Goal: Task Accomplishment & Management: Complete application form

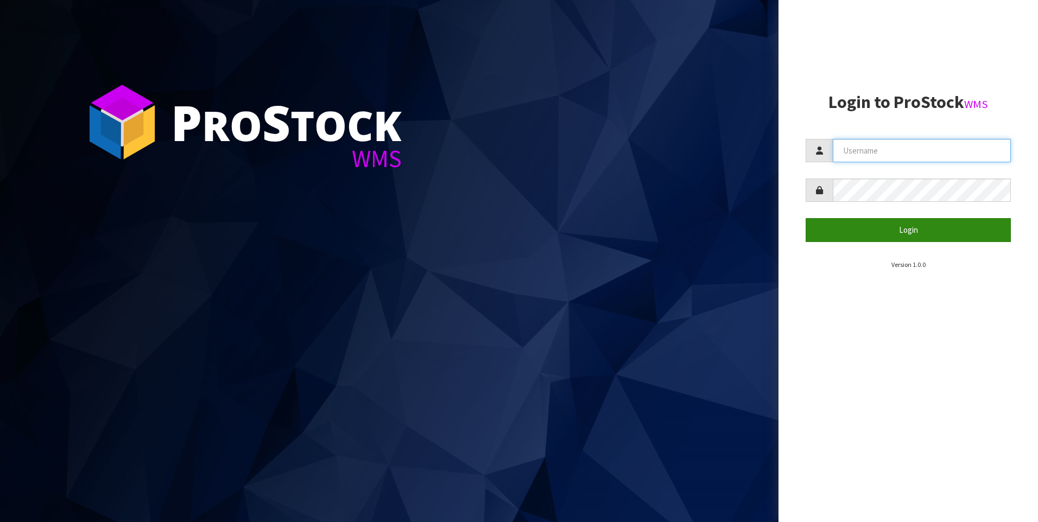
type input "[PERSON_NAME]"
click at [868, 224] on button "Login" at bounding box center [908, 229] width 205 height 23
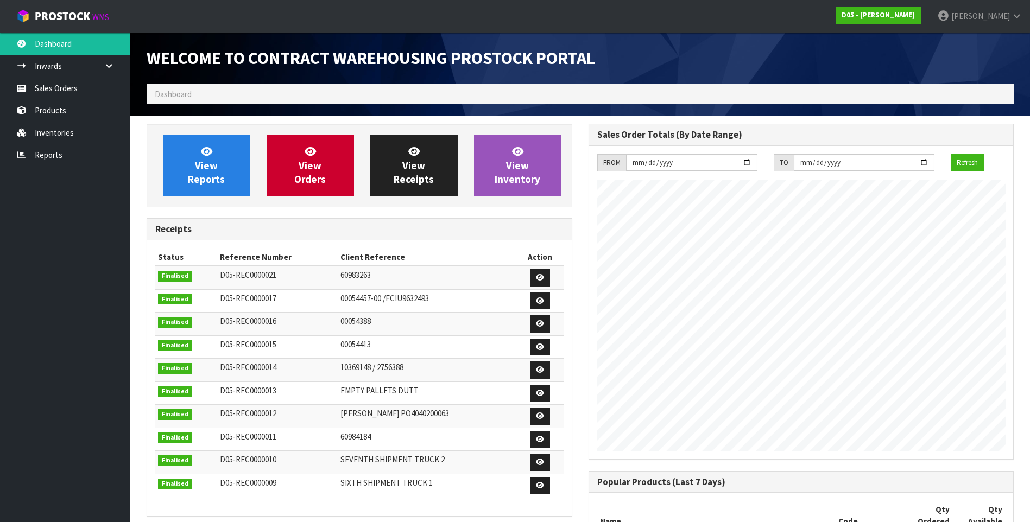
scroll to position [643, 441]
click at [54, 64] on link "Inwards" at bounding box center [65, 66] width 130 height 22
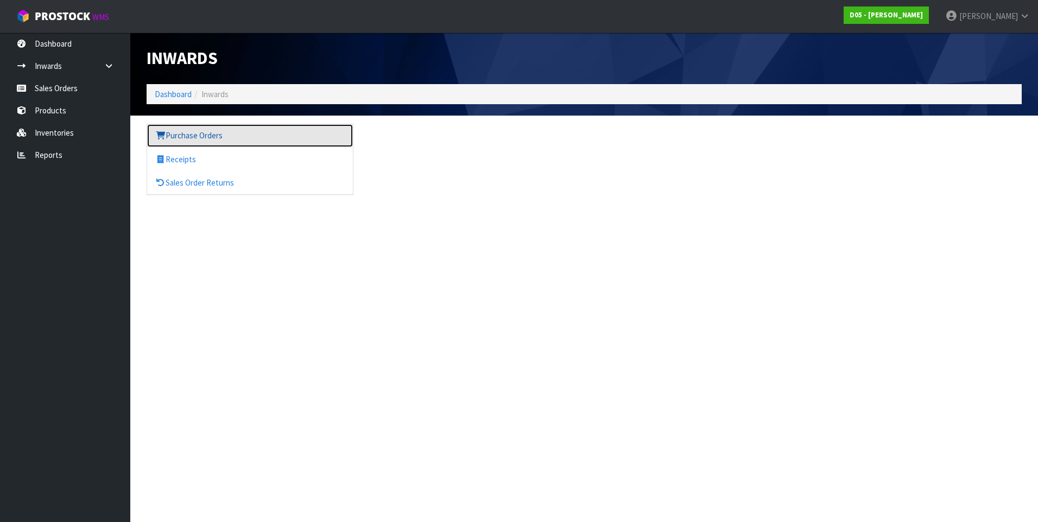
click at [185, 136] on link "Purchase Orders" at bounding box center [250, 135] width 206 height 22
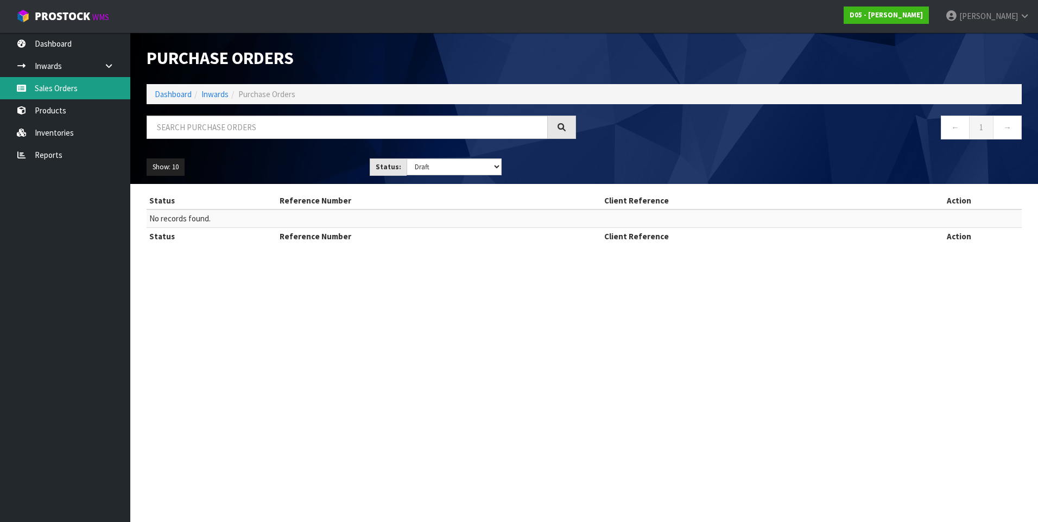
click at [64, 94] on link "Sales Orders" at bounding box center [65, 88] width 130 height 22
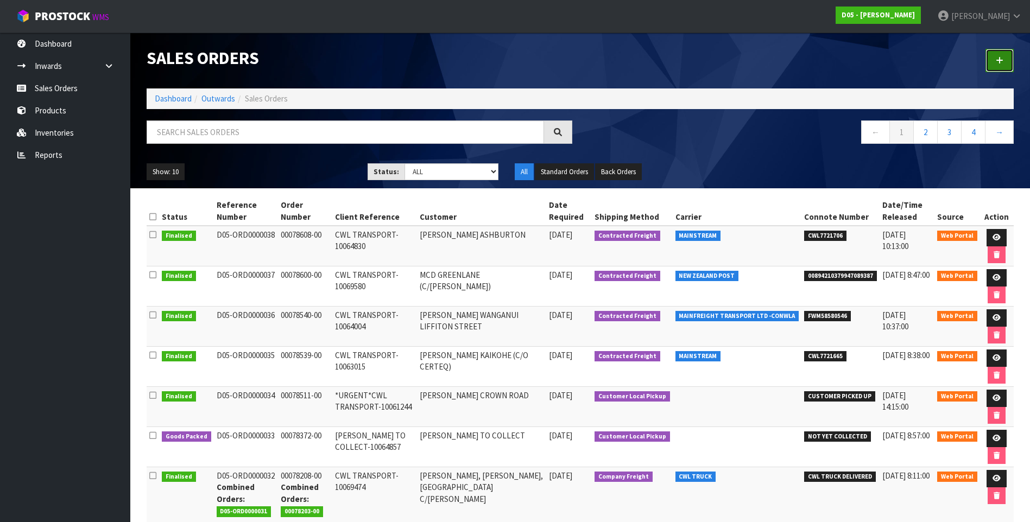
click at [997, 60] on icon at bounding box center [1000, 60] width 8 height 8
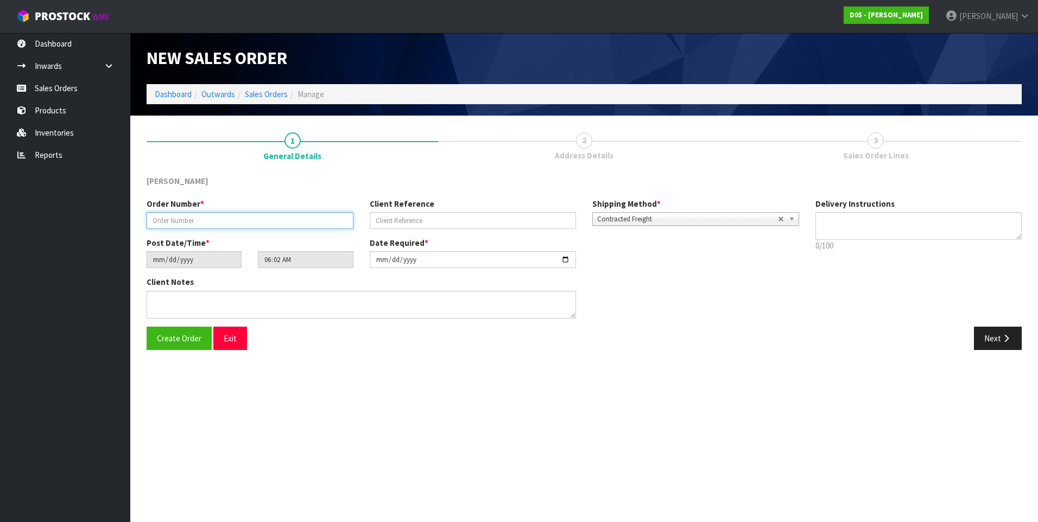
click at [192, 221] on input "text" at bounding box center [250, 220] width 207 height 17
paste input "00078689-00"
type input "00078689-00"
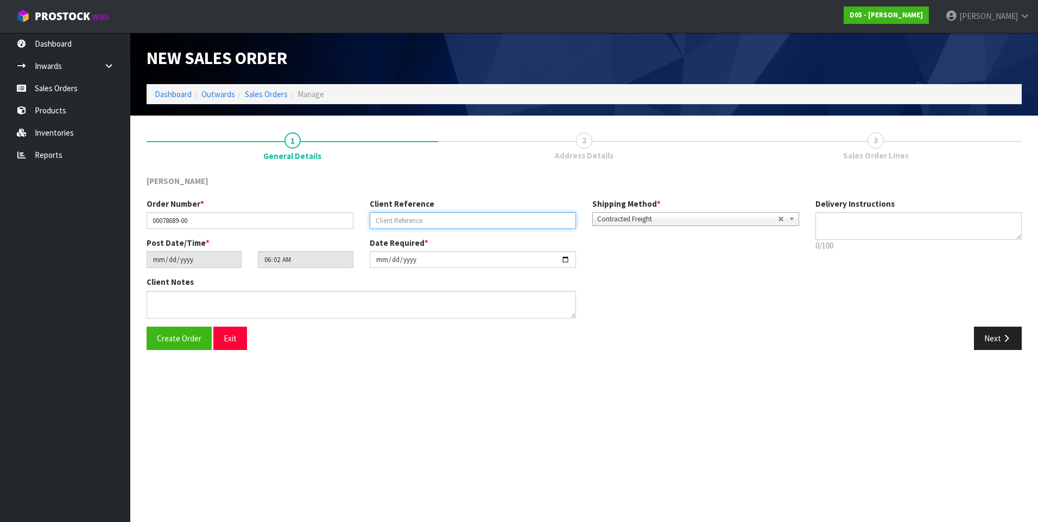
click at [388, 221] on input "text" at bounding box center [473, 220] width 207 height 17
paste input "CWL TRANSPORT-10064004"
type input "CWL TRANSPORT-10064004"
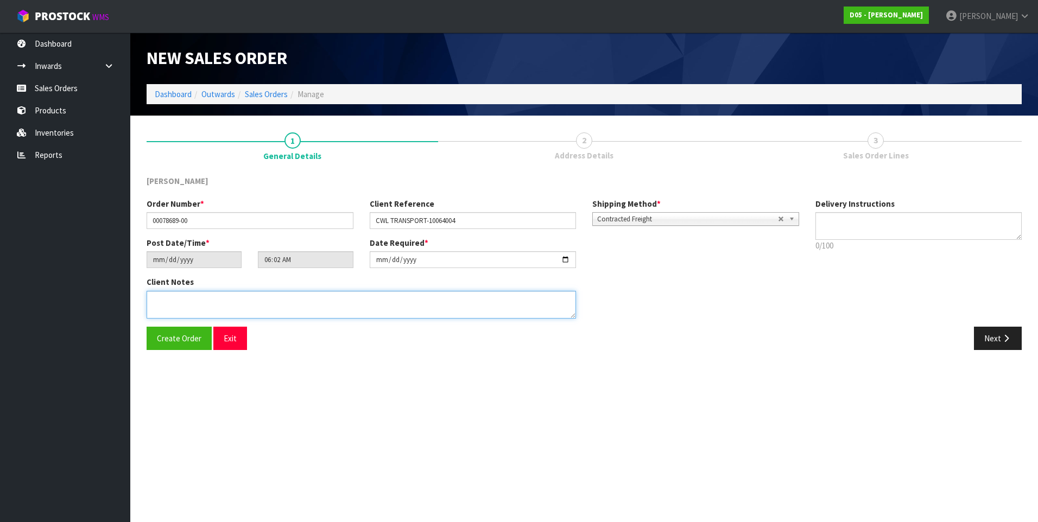
click at [163, 300] on textarea at bounding box center [361, 305] width 429 height 28
paste textarea "DELIVERY TO PRIVATE GARAGE - CALL [PERSON_NAME] [PHONE_NUMBER] PRIOR SO HE CAN …"
type textarea "DELIVERY TO PRIVATE GARAGE - CALL [PERSON_NAME] [PHONE_NUMBER] PRIOR SO HE CAN …"
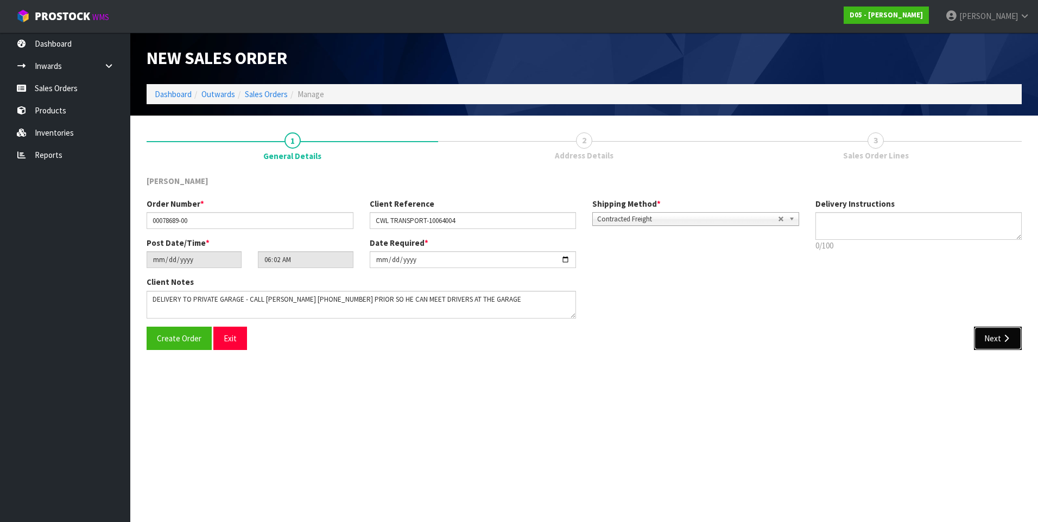
click at [997, 339] on button "Next" at bounding box center [998, 338] width 48 height 23
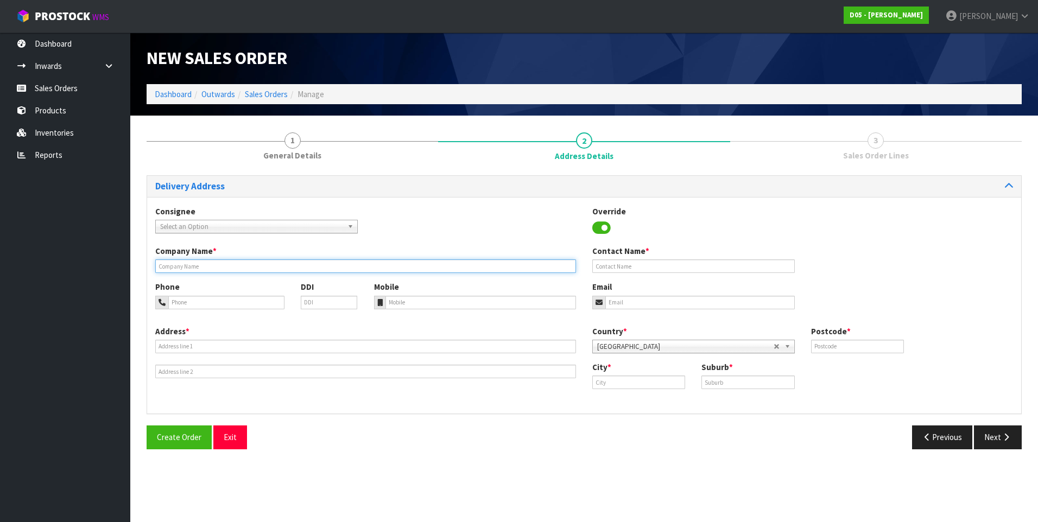
click at [179, 263] on input "text" at bounding box center [365, 266] width 421 height 14
paste input "MCD LIFFITON ST (DELIVER TO PRIVATE GARAGE)"
type input "MCD LIFFITON ST (DELIVER TO PRIVATE GARAGE)"
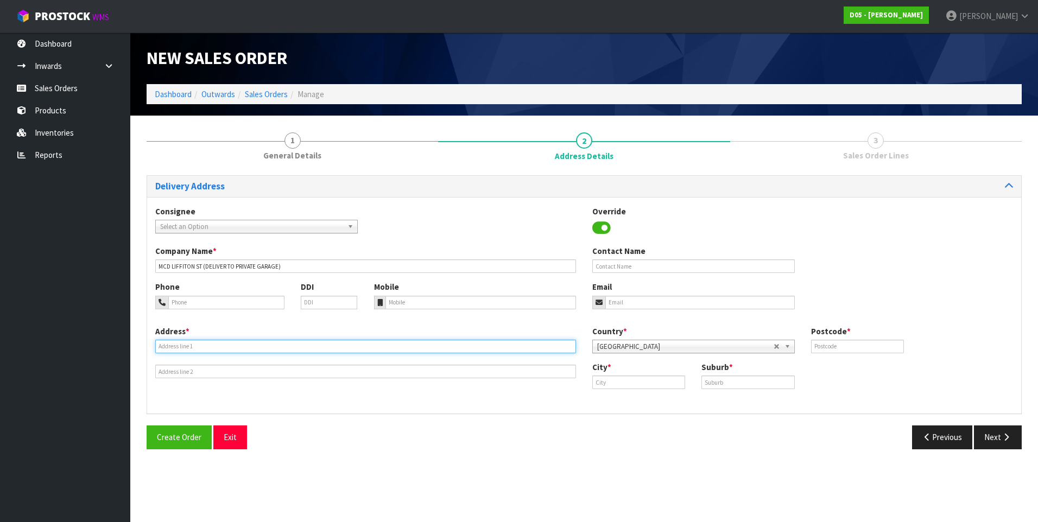
click at [174, 345] on input "text" at bounding box center [365, 347] width 421 height 14
paste input "PRIVATE GARAGE-[STREET_ADDRESS]"
type input "PRIVATE GARAGE-[STREET_ADDRESS]"
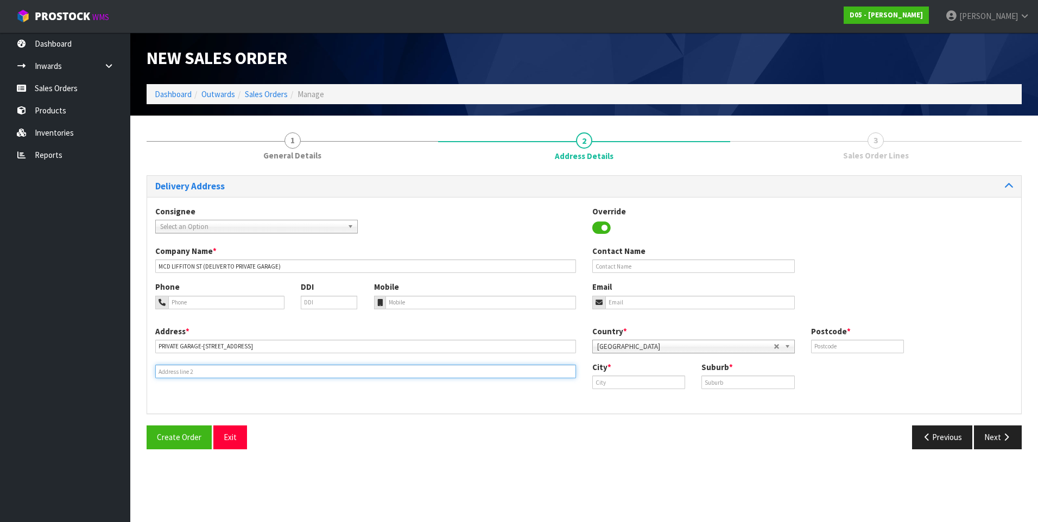
click at [170, 373] on input "text" at bounding box center [365, 372] width 421 height 14
paste input "- PLEASE CALL PRIOR"
type input "- PLEASE CALL PRIOR"
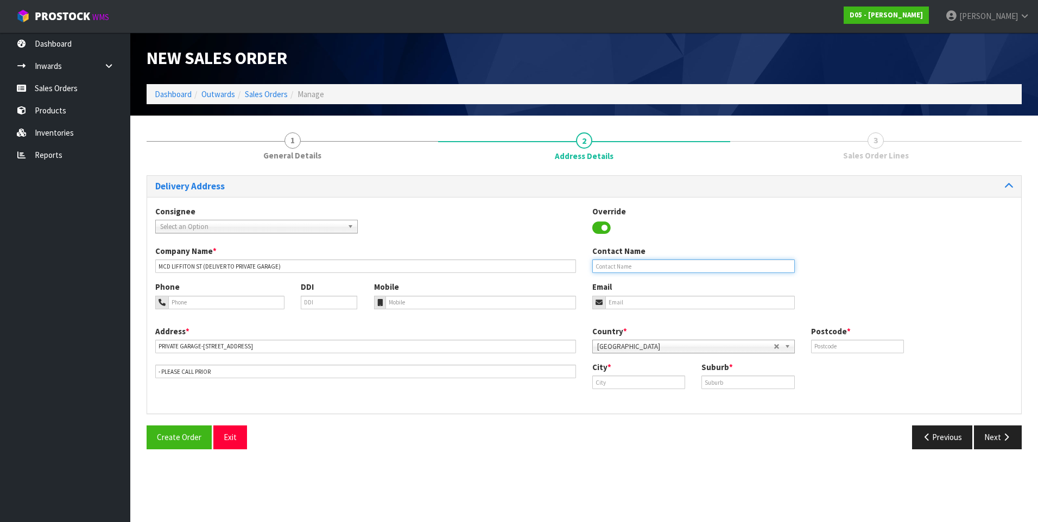
click at [609, 263] on input "text" at bounding box center [693, 266] width 202 height 14
paste input "[PERSON_NAME]"
type input "[PERSON_NAME]"
click at [204, 302] on input "tel" at bounding box center [226, 303] width 116 height 14
paste input "027 258 0666"
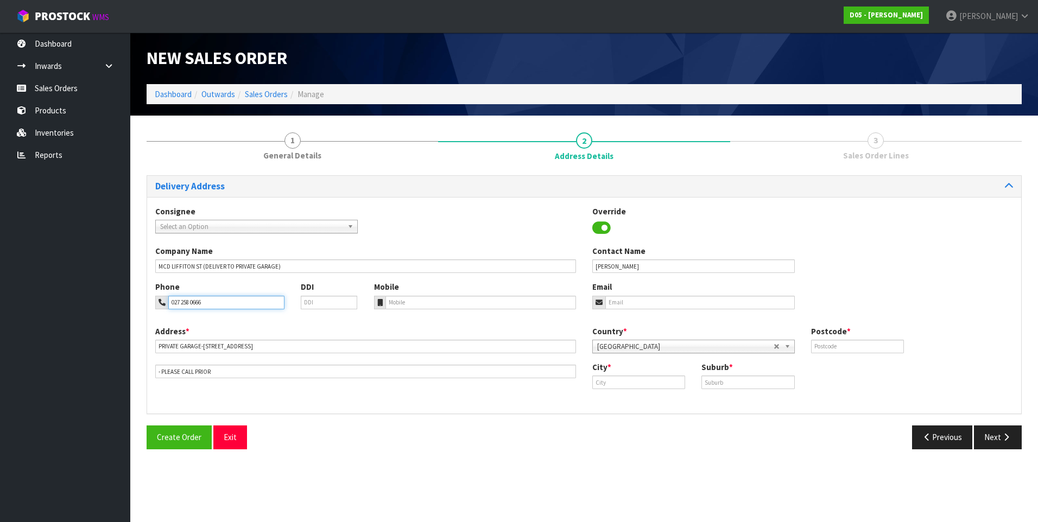
type input "027 258 0666"
click at [603, 381] on input "text" at bounding box center [638, 383] width 93 height 14
paste input "Wanganui Central"
type input "Wanganui Central"
click at [721, 382] on input "text" at bounding box center [747, 383] width 93 height 14
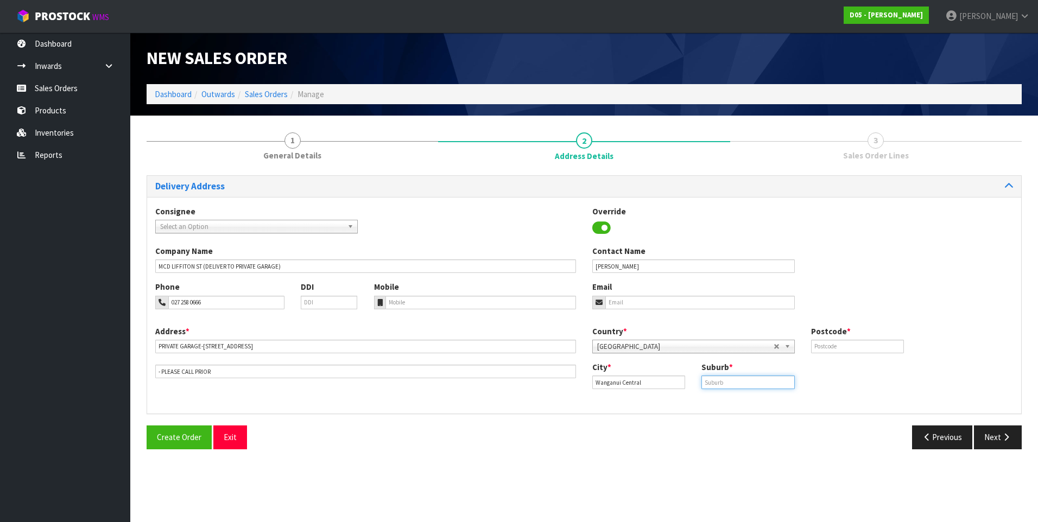
paste input "WANGANUI CENTRAL"
type input "WANGANUI CENTRAL"
drag, startPoint x: 647, startPoint y: 385, endPoint x: 571, endPoint y: 383, distance: 76.0
click at [571, 383] on div "Address * PRIVATE GARAGE-[STREET_ADDRESS] CALL PRIOR Country * [GEOGRAPHIC_DATA…" at bounding box center [584, 366] width 874 height 80
paste input "[PERSON_NAME]"
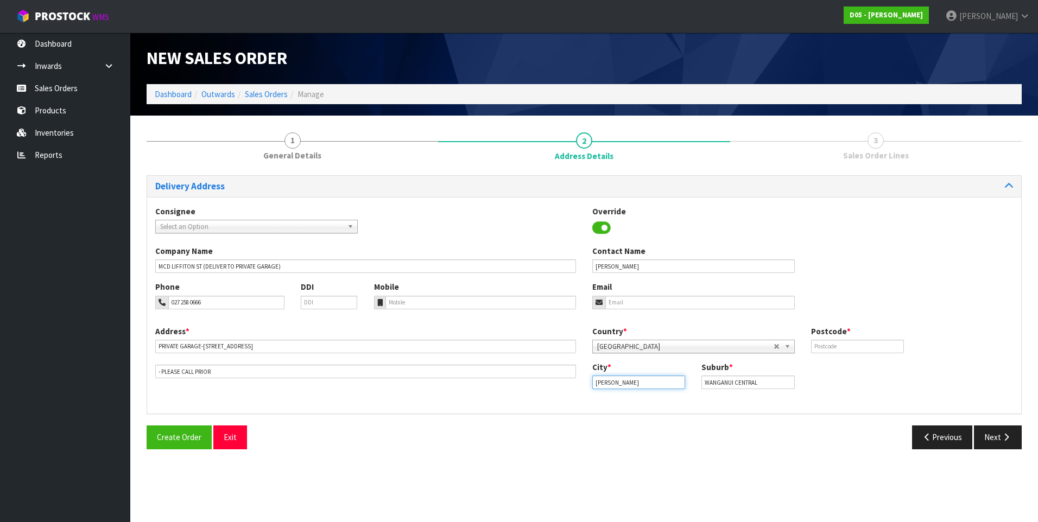
type input "[PERSON_NAME]"
click at [832, 344] on input "text" at bounding box center [857, 347] width 93 height 14
type input "4500"
click at [1003, 445] on button "Next" at bounding box center [998, 437] width 48 height 23
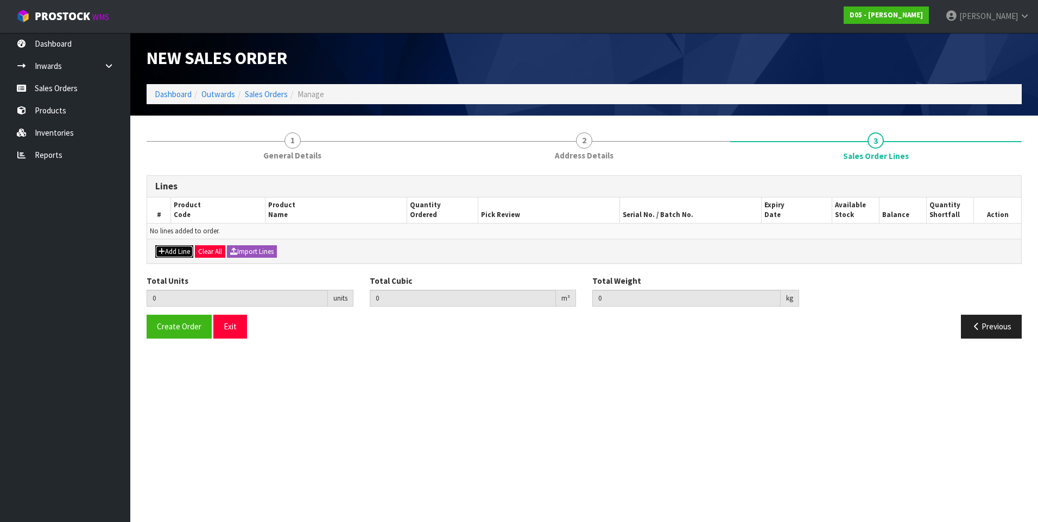
click at [183, 251] on button "Add Line" at bounding box center [174, 251] width 38 height 13
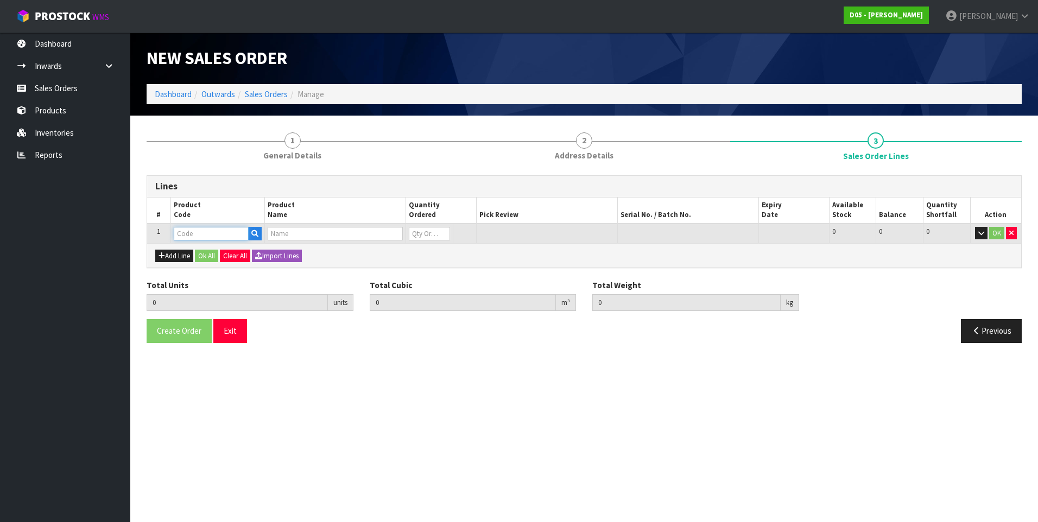
click at [183, 235] on input "text" at bounding box center [211, 234] width 75 height 14
paste input "1010500031-11"
type input "1010500031-11"
type input "0.000000"
type input "0.000"
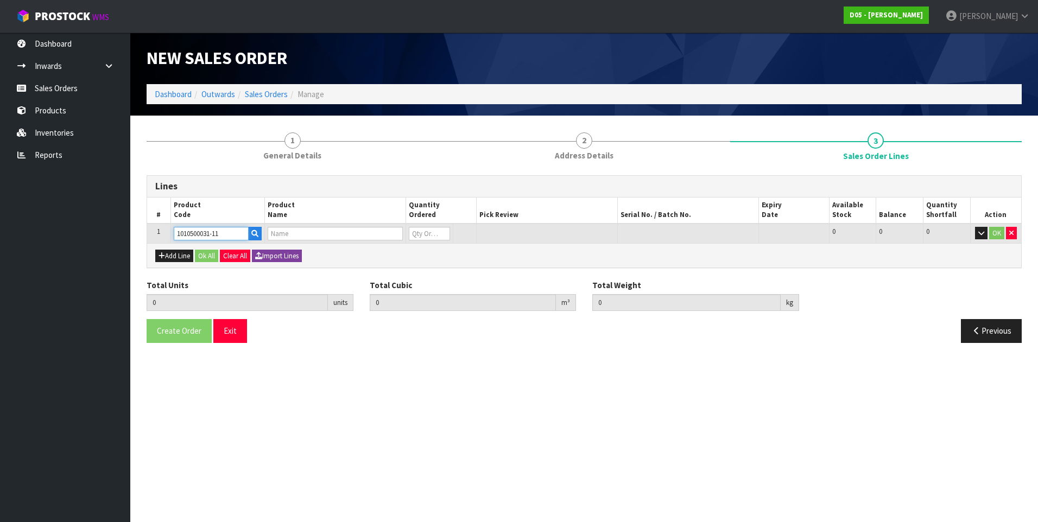
type input "( B )DIRECTIONAL BASE PANEL,NG,"ENTRY->",71555"
type input "0"
type input "1010500031-11"
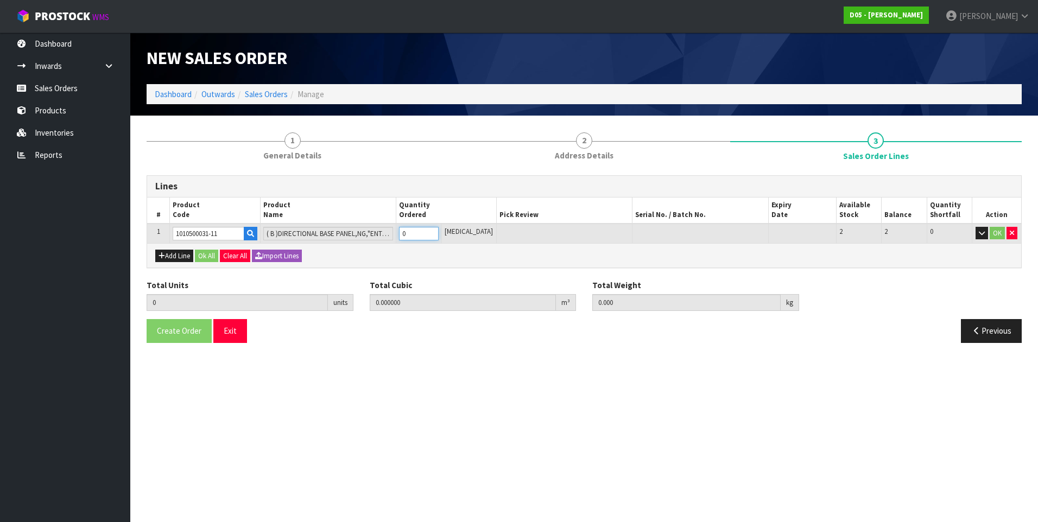
click at [421, 236] on input "0" at bounding box center [418, 234] width 39 height 14
type input "1"
type input "0.168744"
type input "18"
type input "1"
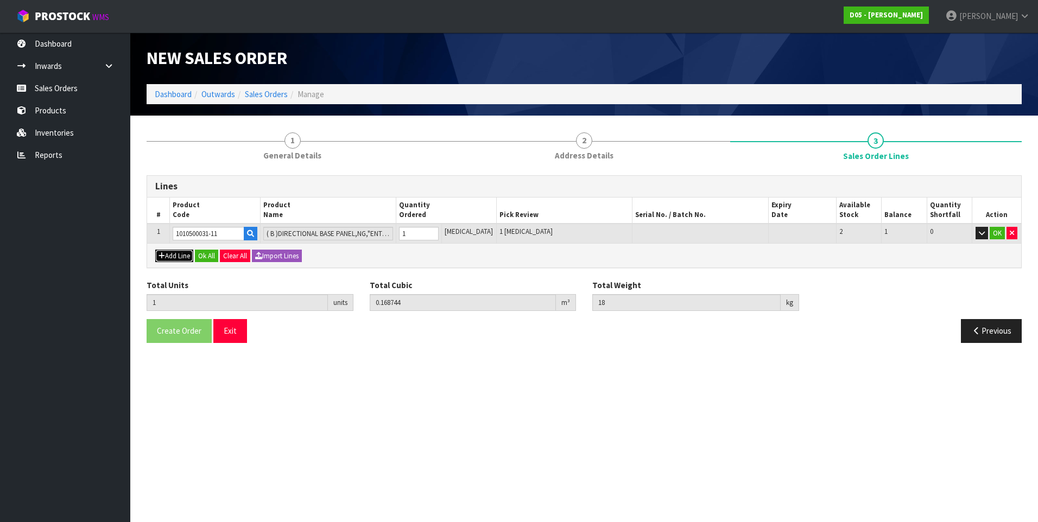
click at [171, 251] on button "Add Line" at bounding box center [174, 256] width 38 height 13
type input "0"
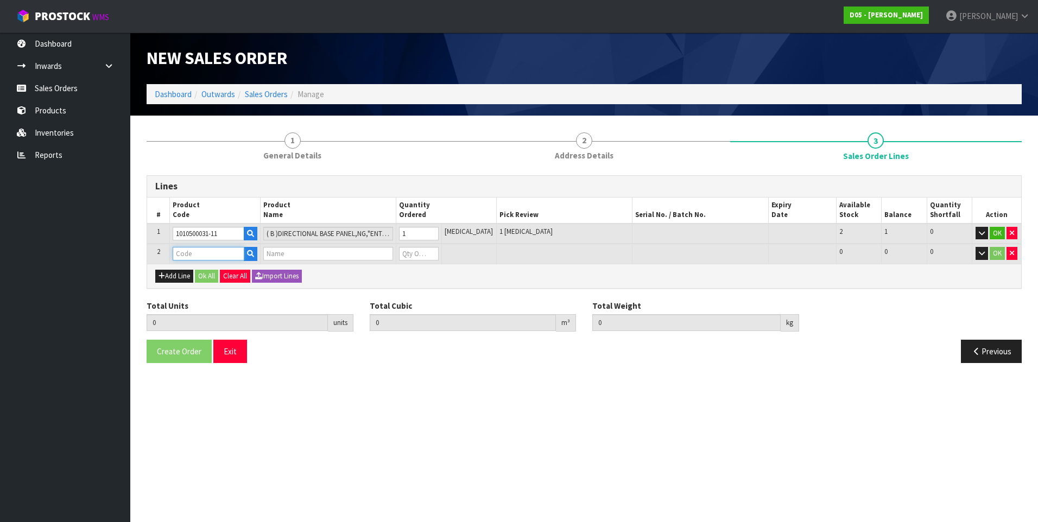
click at [201, 254] on input "text" at bounding box center [209, 254] width 72 height 14
paste input "1010500032-11"
type input "1010500032-11"
type input "1"
type input "0.168744"
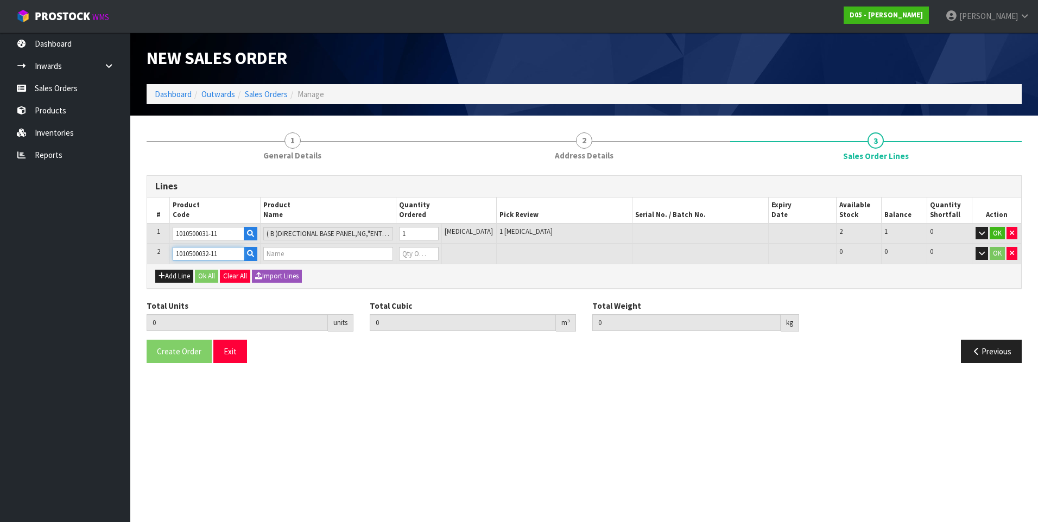
type input "18"
type input "( B )DIRECTIONAL BASE PANEL,NG,"ENTRY<-",71555"
type input "0"
type input "1010500032-11"
click at [421, 251] on input "0" at bounding box center [418, 254] width 39 height 14
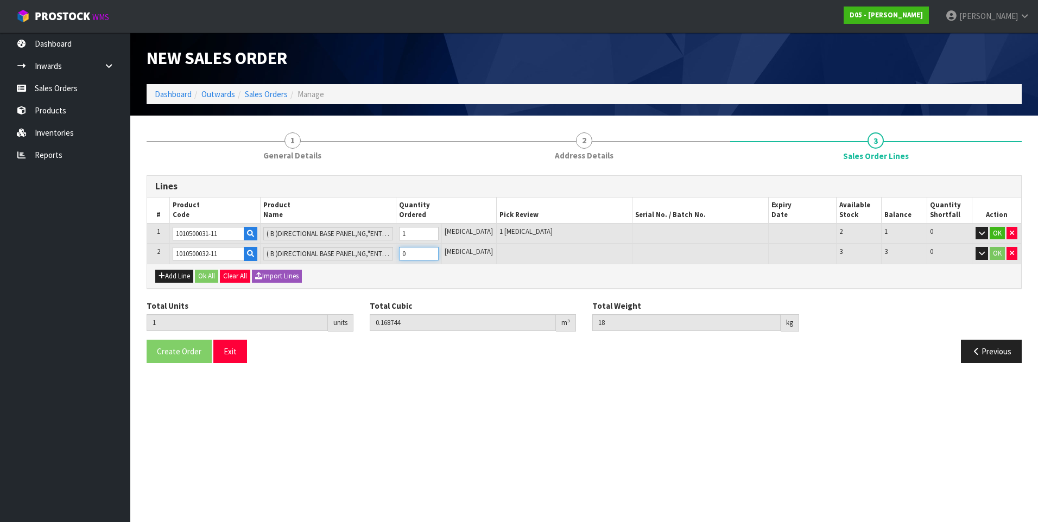
type input "2"
type input "0.339624"
type input "36"
type input "1"
click at [181, 274] on button "Add Line" at bounding box center [174, 276] width 38 height 13
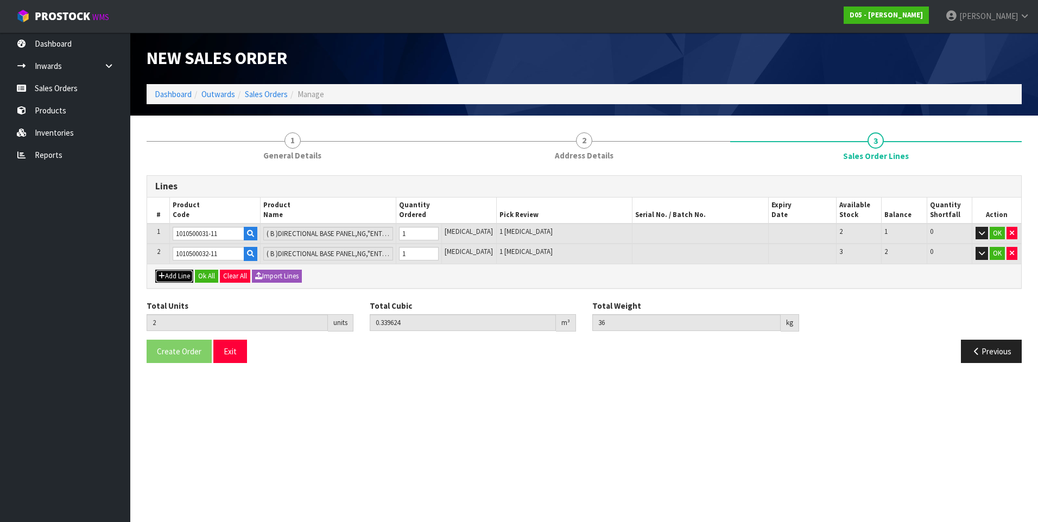
type input "0"
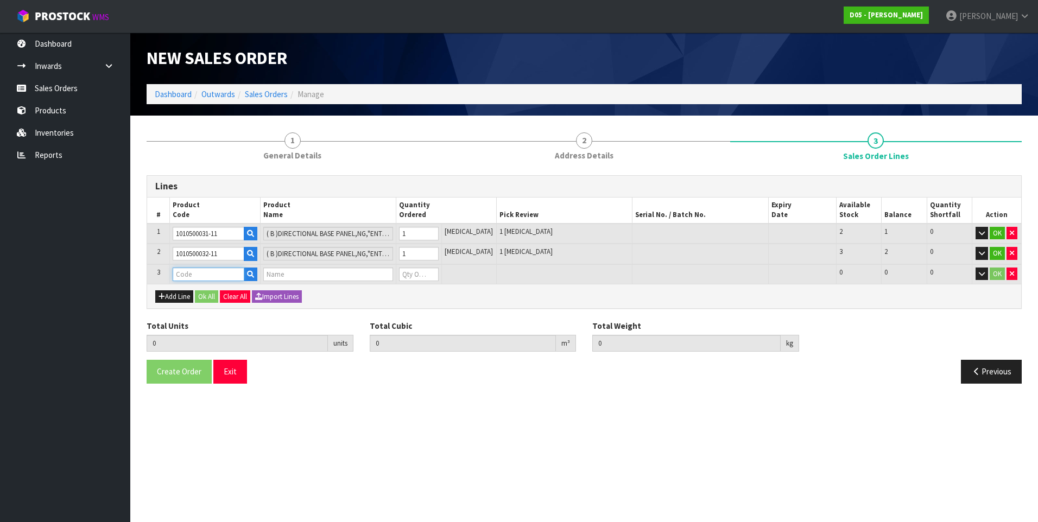
click at [183, 276] on input "text" at bounding box center [209, 275] width 72 height 14
paste input "1010500050-11"
type input "1010500050-11"
type input "2"
type input "0.339624"
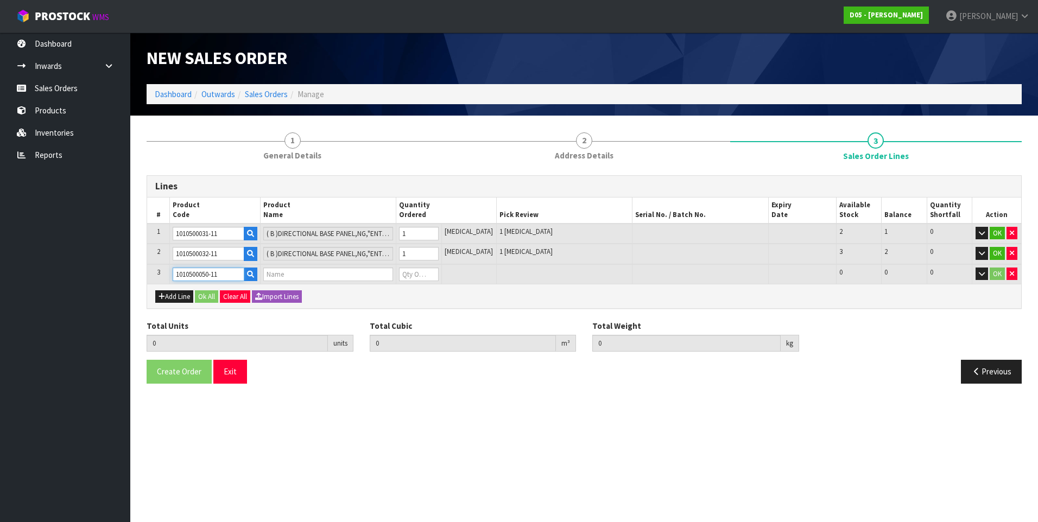
type input "36"
type input "( B )DIRECTIONAL SIGN,NG,FRAME+"M"TOP PANEL,HLG TRANSFORMER,71555"
type input "0"
type input "1010500050-11"
click at [419, 274] on input "0" at bounding box center [418, 275] width 39 height 14
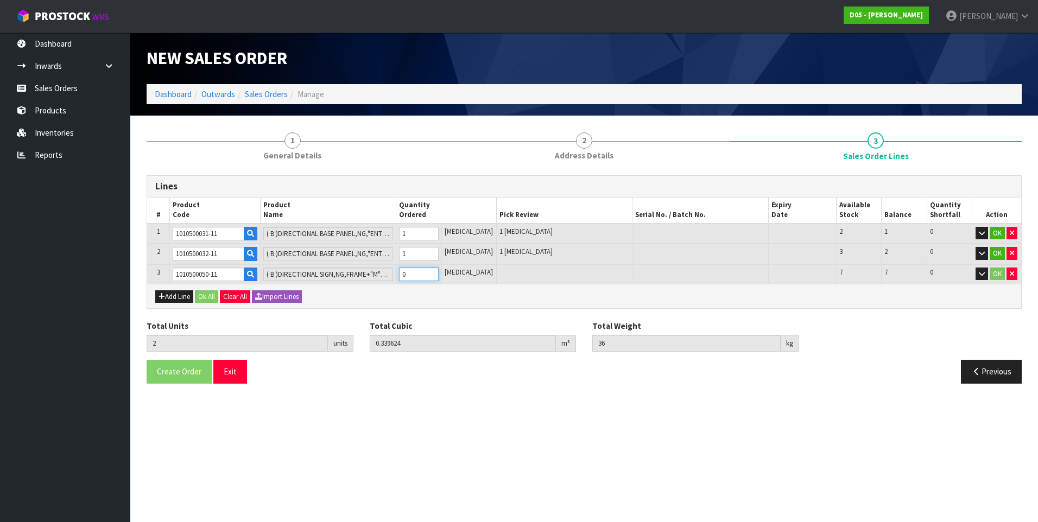
type input "3"
type input "0.87798"
type input "96"
type input "1"
click at [174, 294] on button "Add Line" at bounding box center [174, 296] width 38 height 13
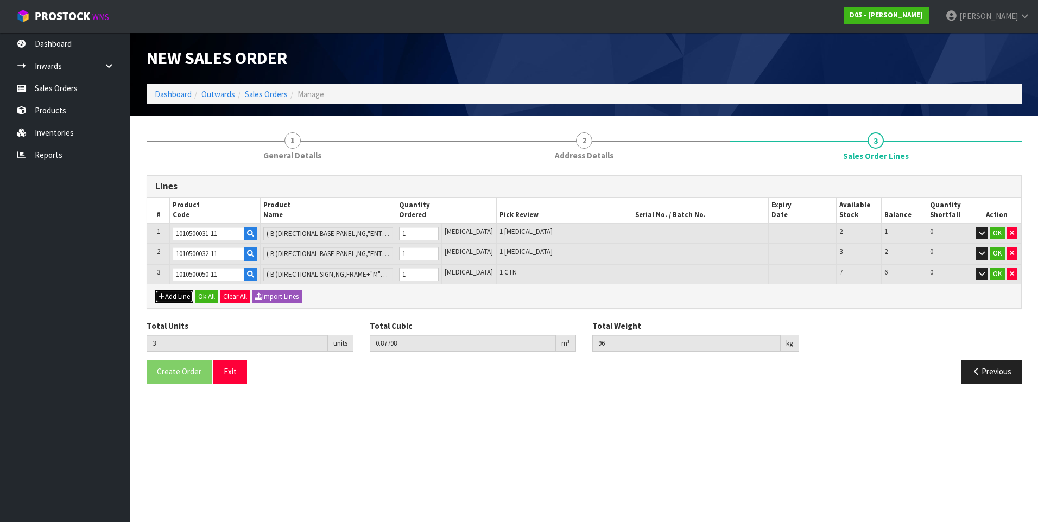
type input "0"
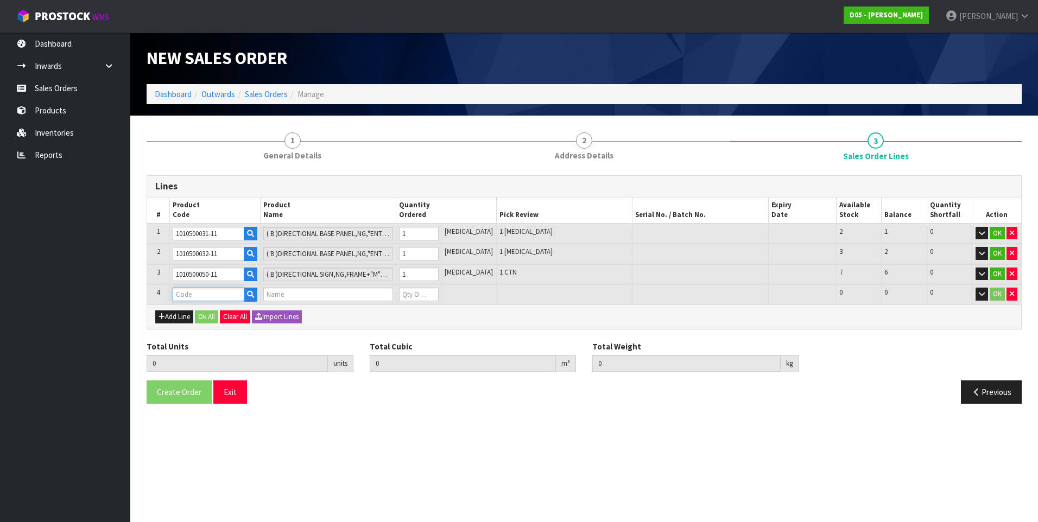
click at [188, 293] on input "text" at bounding box center [209, 295] width 72 height 14
paste input "1010810003-11"
type input "1010810003-11"
type input "3"
type input "0.87798"
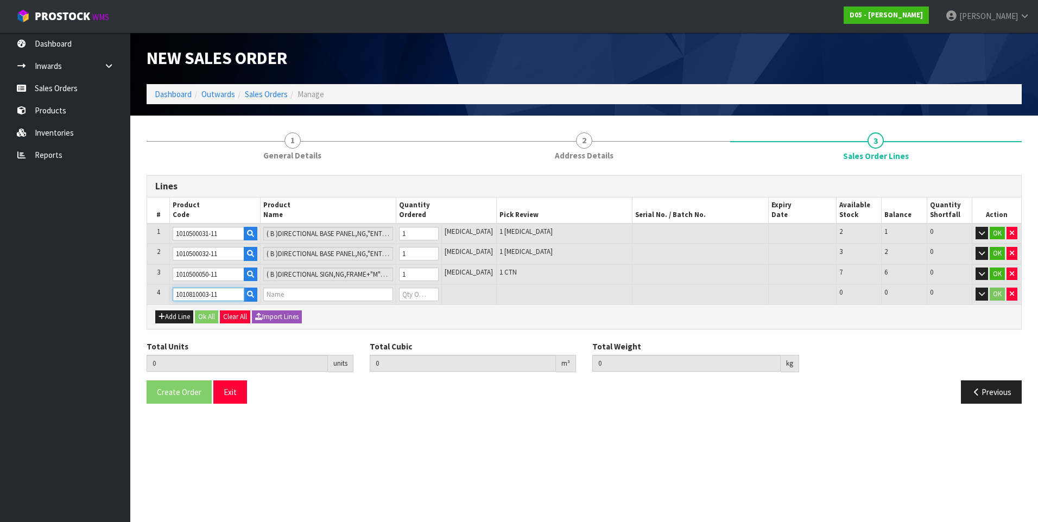
type input "96"
type input "( KITSET )( A )CANOPY,3100H,ALUMINIUM,R/H,RED ILLUM,ENGLISH,HLG"
type input "0"
type input "1010810003-11"
click at [420, 295] on input "0" at bounding box center [418, 295] width 39 height 14
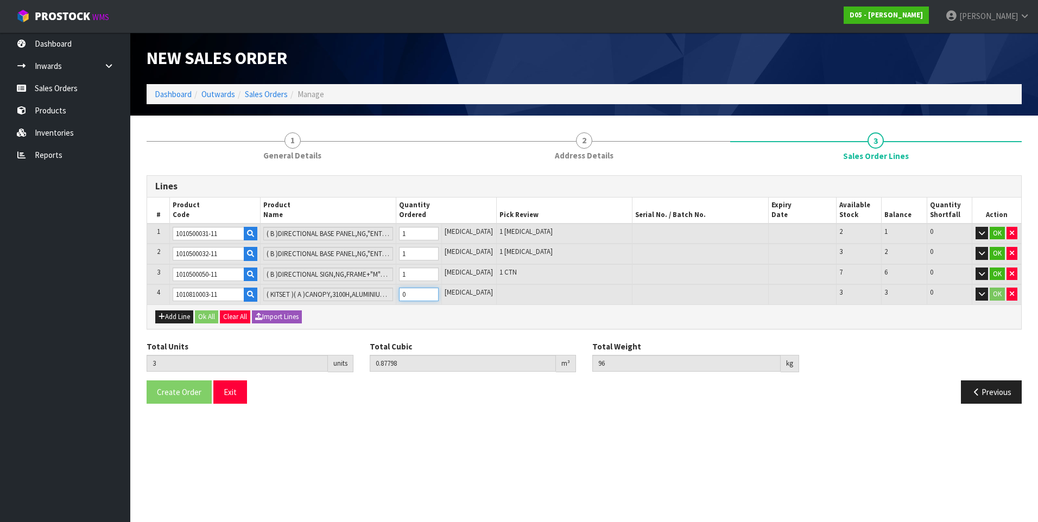
type input "4"
type input "4.11638"
type input "483"
type input "1"
click at [181, 315] on button "Add Line" at bounding box center [174, 316] width 38 height 13
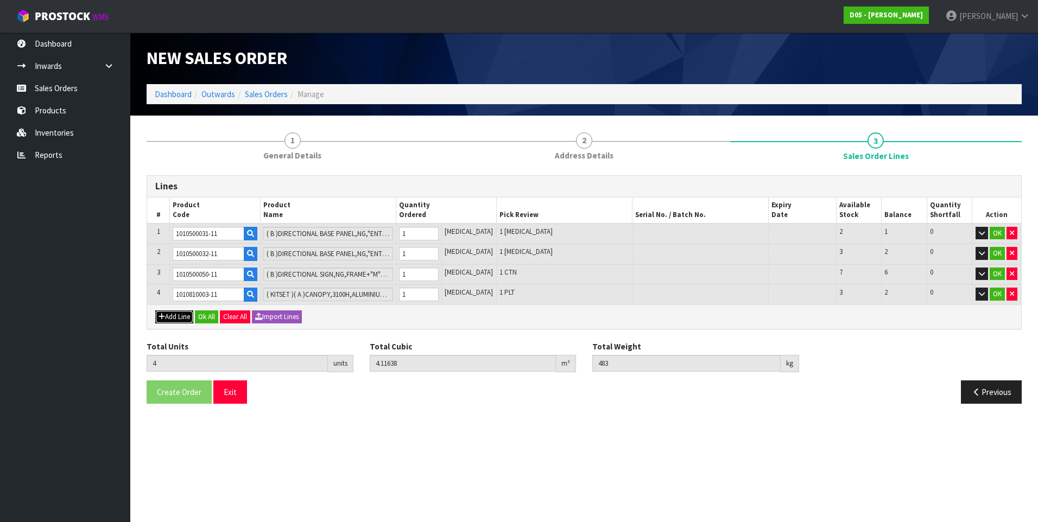
type input "0"
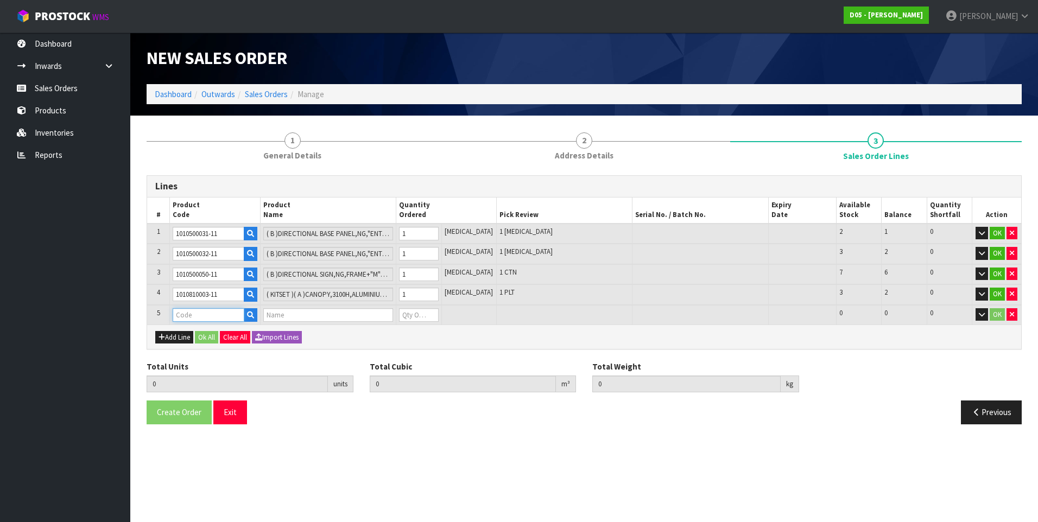
click at [188, 316] on input "text" at bounding box center [209, 315] width 72 height 14
paste input "1011000050-00"
type input "1011000050-00"
type input "4"
type input "4.11638"
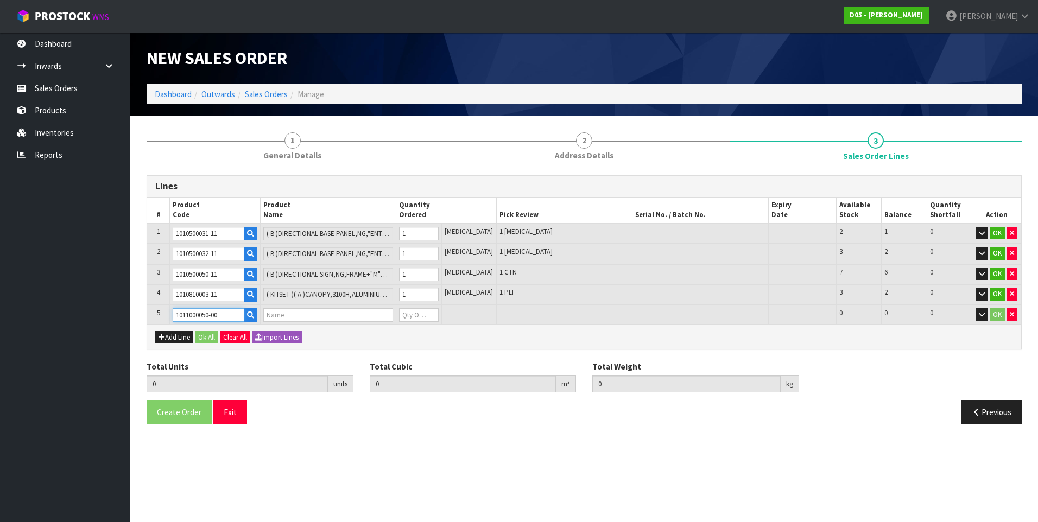
type input "483"
type input "BUILDINGSIGN,S/SIDE,BLK BKG,WHT MCCAFE&EST1993,DIA1200MM,HLG"
type input "0"
type input "1011000050-00"
click at [420, 315] on input "0" at bounding box center [418, 315] width 39 height 14
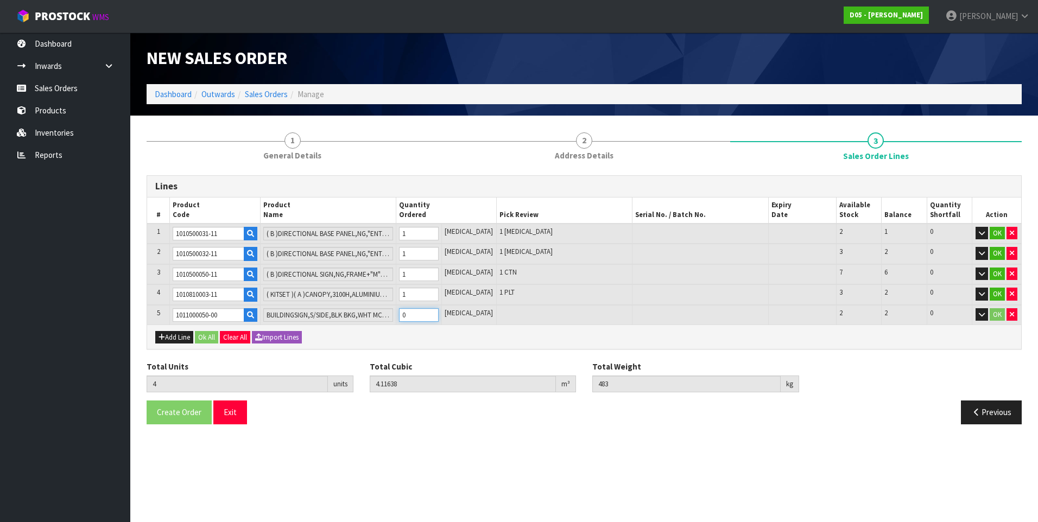
type input "6"
type input "4.535734"
type input "527"
type input "2"
click at [179, 339] on button "Add Line" at bounding box center [174, 337] width 38 height 13
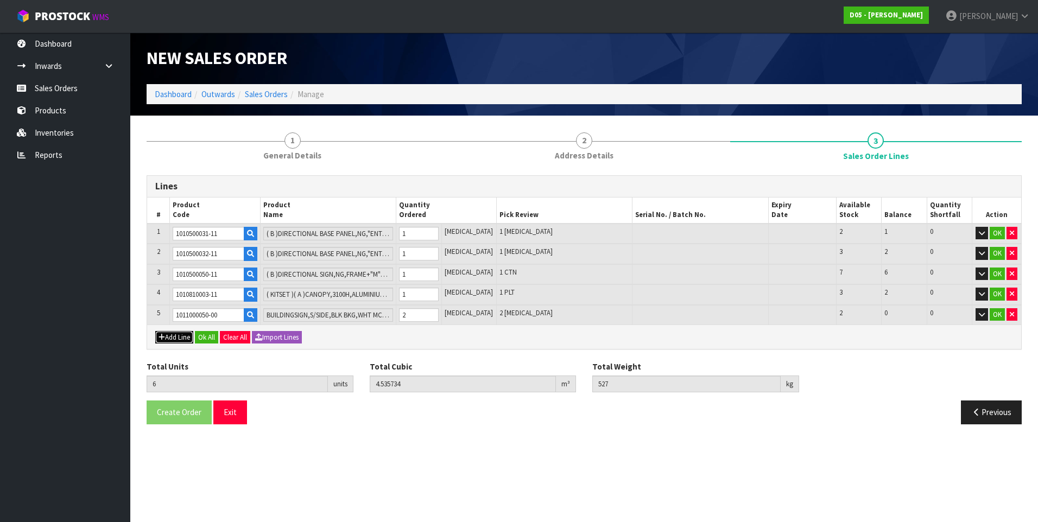
type input "0"
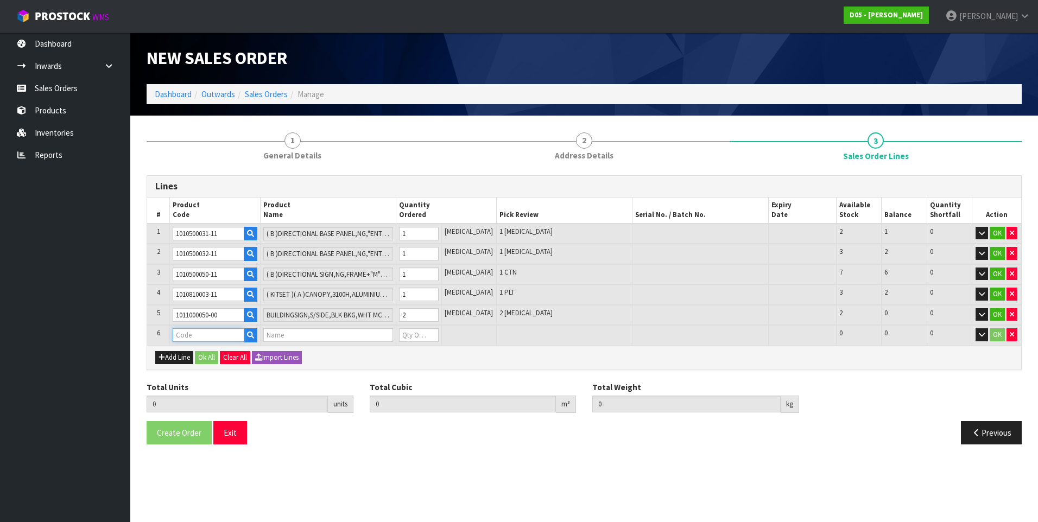
click at [191, 336] on input "text" at bounding box center [209, 335] width 72 height 14
paste input "4030500076-00"
type input "4030500076-00"
type input "6"
type input "4.535734"
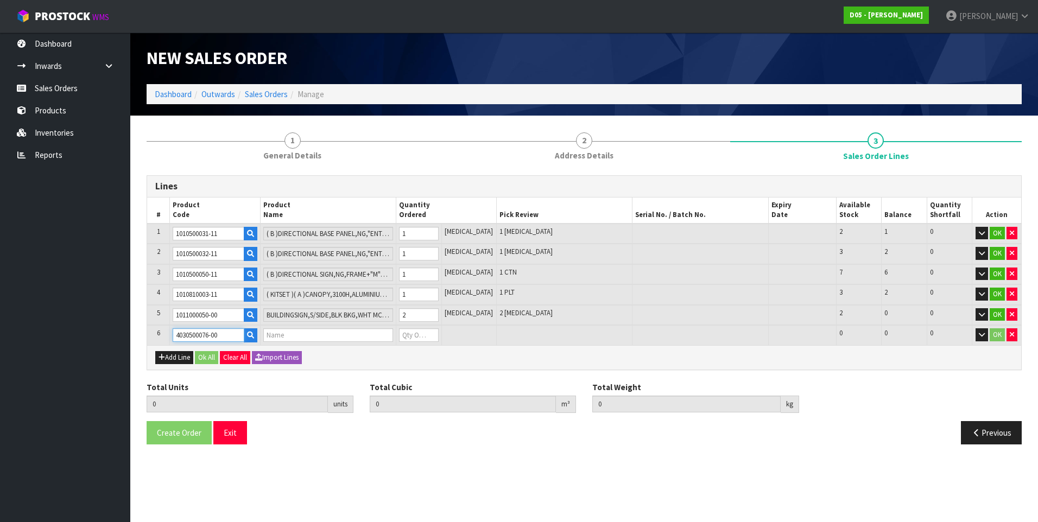
type input "527"
type input "( A )DMISC-DISPLAY-49IN-49VL5PJ-INDOOR VIDEO WALL-LG-5YR"
type input "0"
type input "4030500076-00"
click at [423, 334] on input "0" at bounding box center [418, 335] width 39 height 14
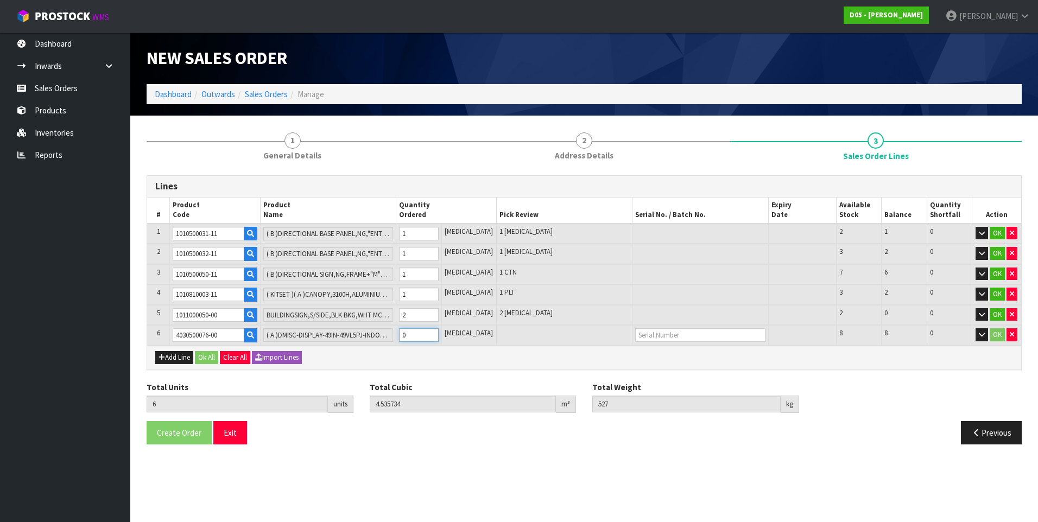
type input "10"
type input "5.496694"
type input "615"
type input "4"
click at [181, 356] on button "Add Line" at bounding box center [174, 357] width 38 height 13
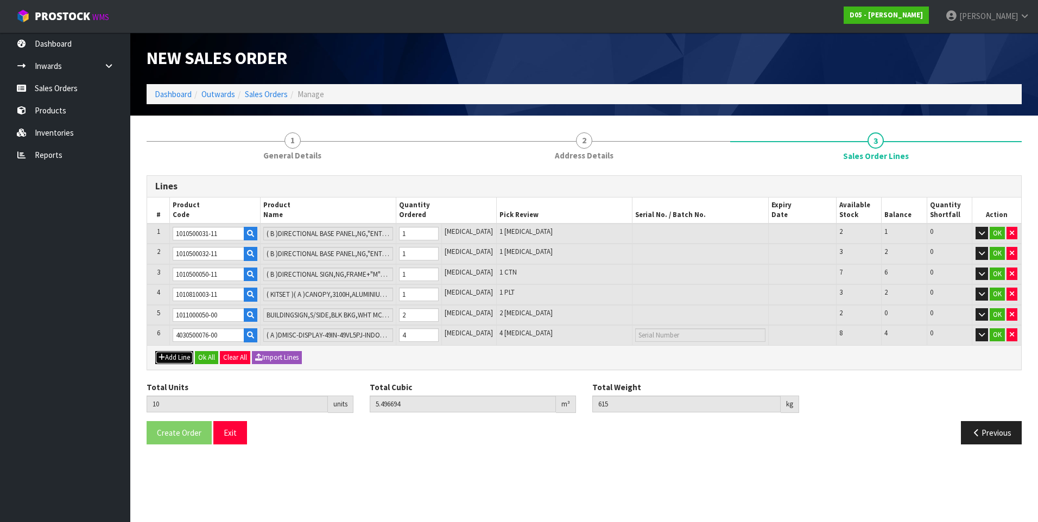
type input "0"
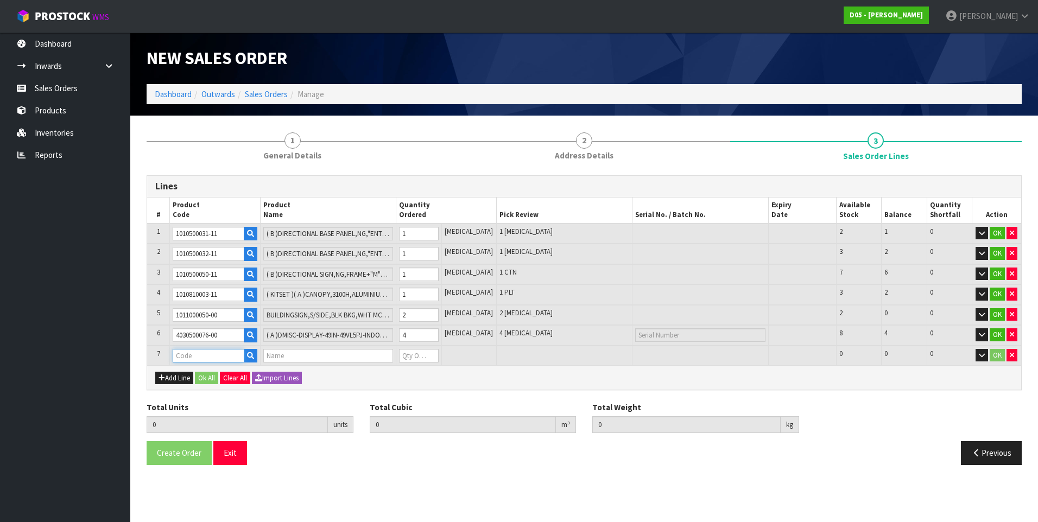
click at [188, 356] on input "text" at bounding box center [209, 356] width 72 height 14
paste input "4030510049-00"
type input "4030510049-00"
type input "10"
type input "5.496694"
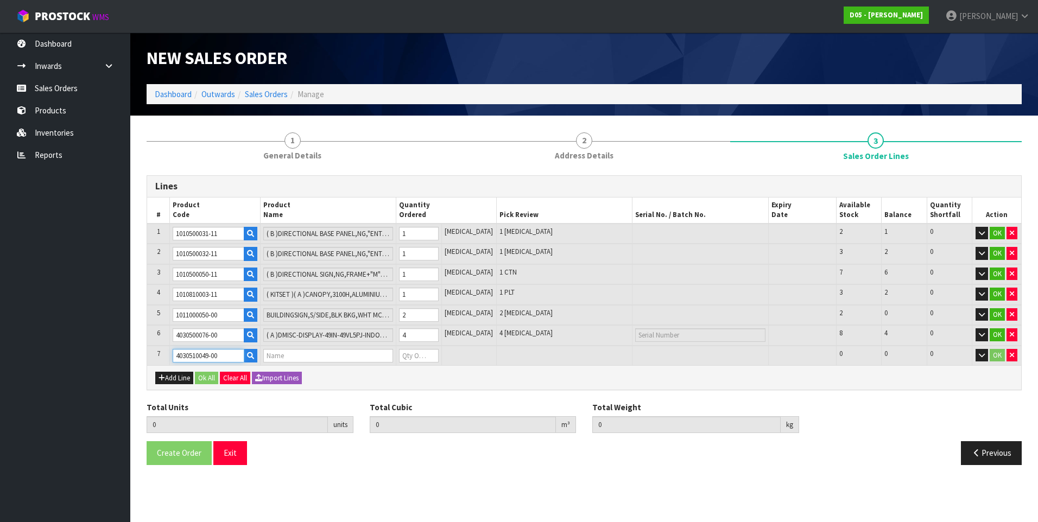
type input "615"
type input "( A )SCREEN,SAMSUNG,55",FULL HD,OUTDOOR,OH55F"
type input "0"
type input "4030510049-00"
click at [425, 355] on input "0" at bounding box center [418, 356] width 39 height 14
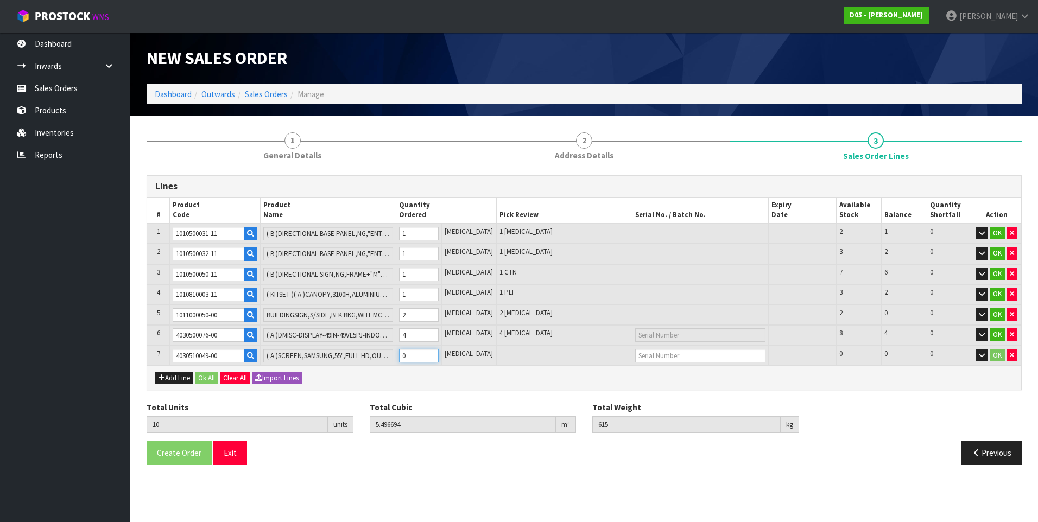
type input "12"
type input "6.041014"
type input "717"
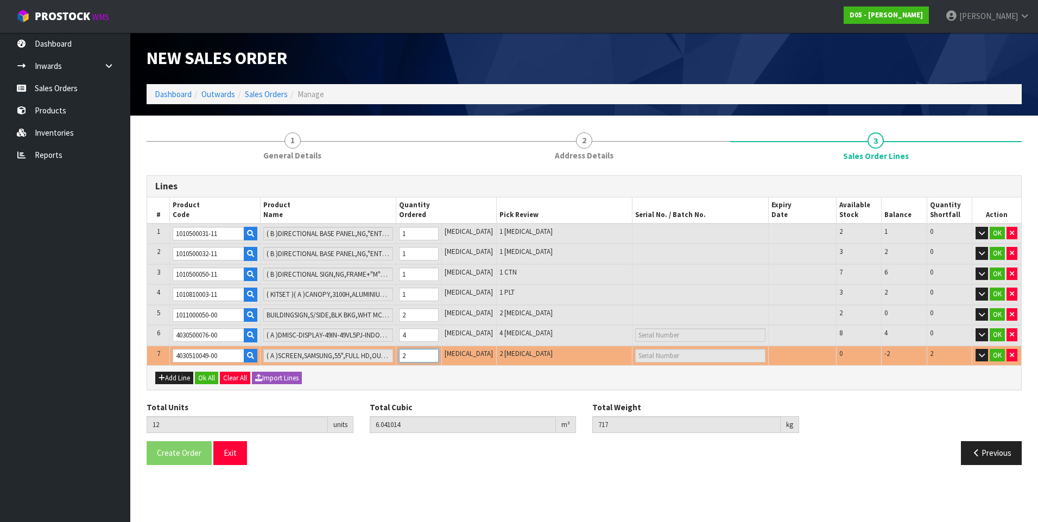
type input "2"
click at [183, 379] on button "Add Line" at bounding box center [174, 378] width 38 height 13
type input "0"
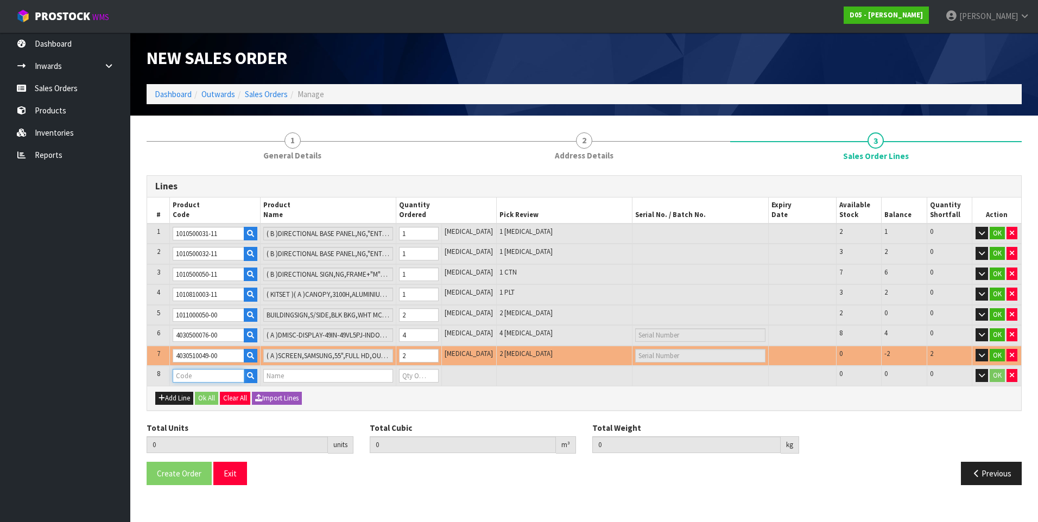
click at [191, 372] on input "text" at bounding box center [209, 376] width 72 height 14
paste input "4040410003-00"
type input "4040410003-00"
type input "12"
type input "6.041014"
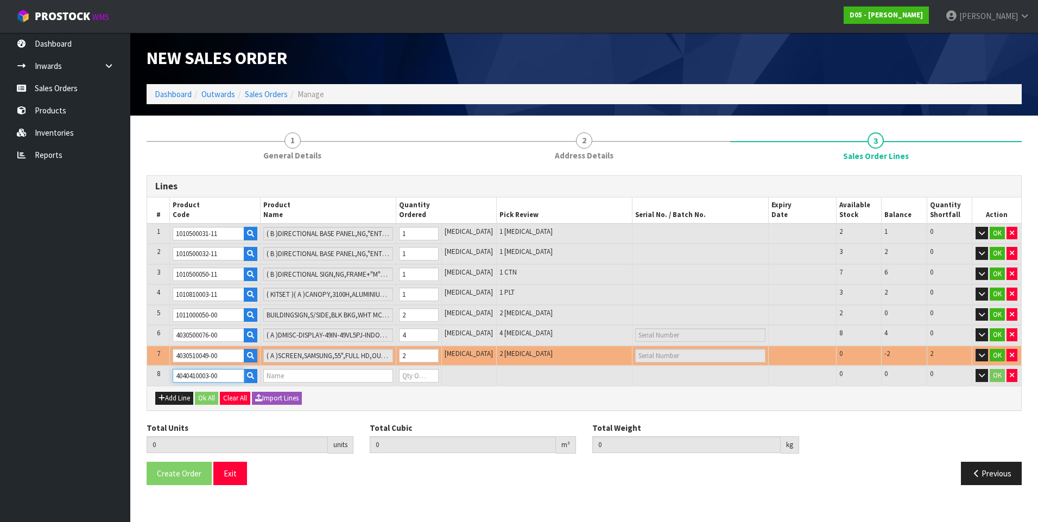
type input "717"
type input "( B )CABLES,CAT6,2M"
type input "0"
type input "4040410003-00"
click at [417, 376] on input "0" at bounding box center [418, 376] width 39 height 14
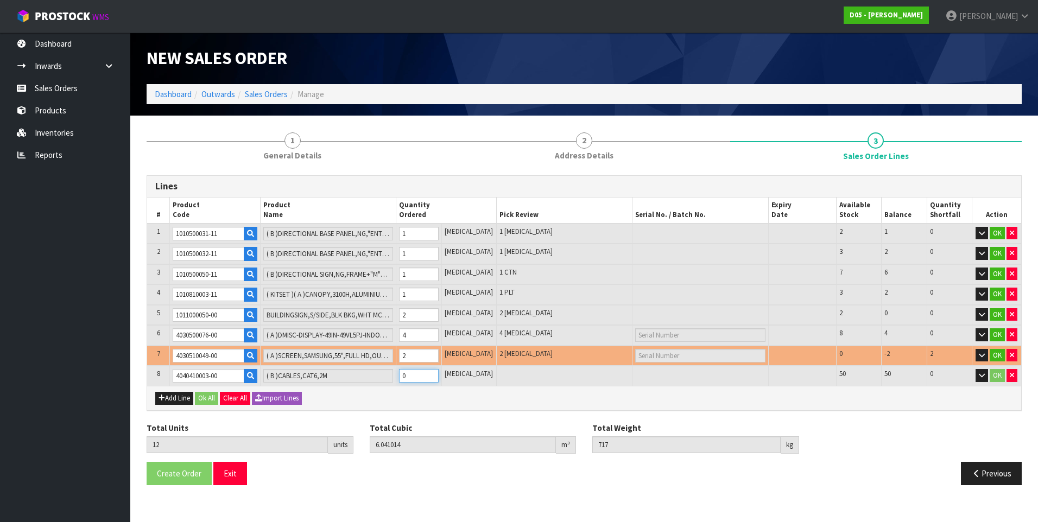
type input "14"
type input "6.042422"
type input "717.1"
type input "2"
type input "0"
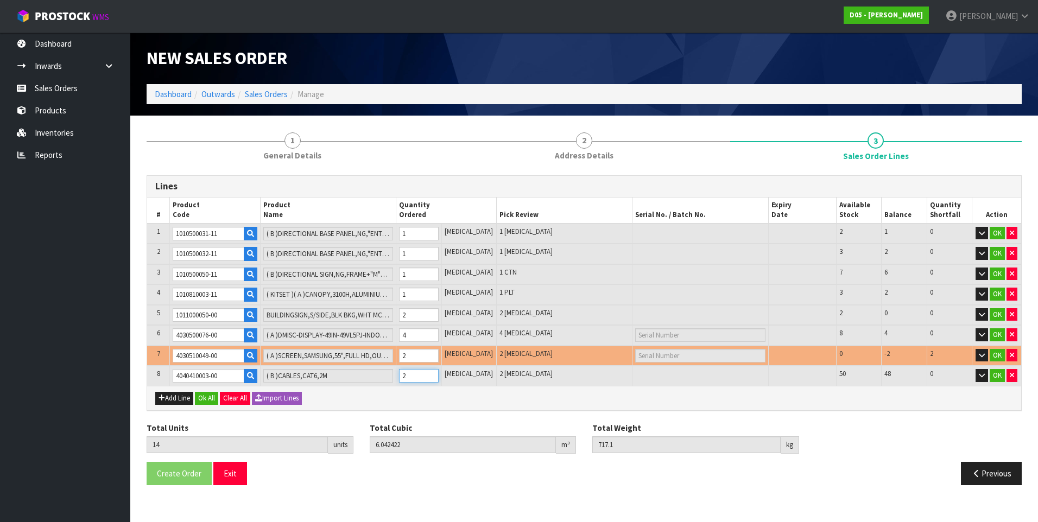
type input "0"
type input "16"
type input "6.04383"
type input "717.2"
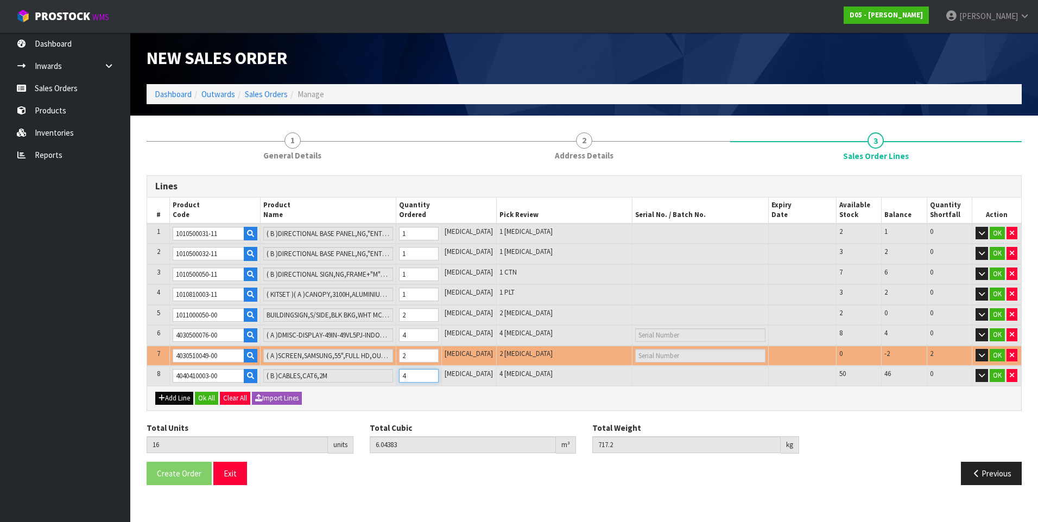
type input "4"
click at [170, 397] on button "Add Line" at bounding box center [174, 398] width 38 height 13
type input "0"
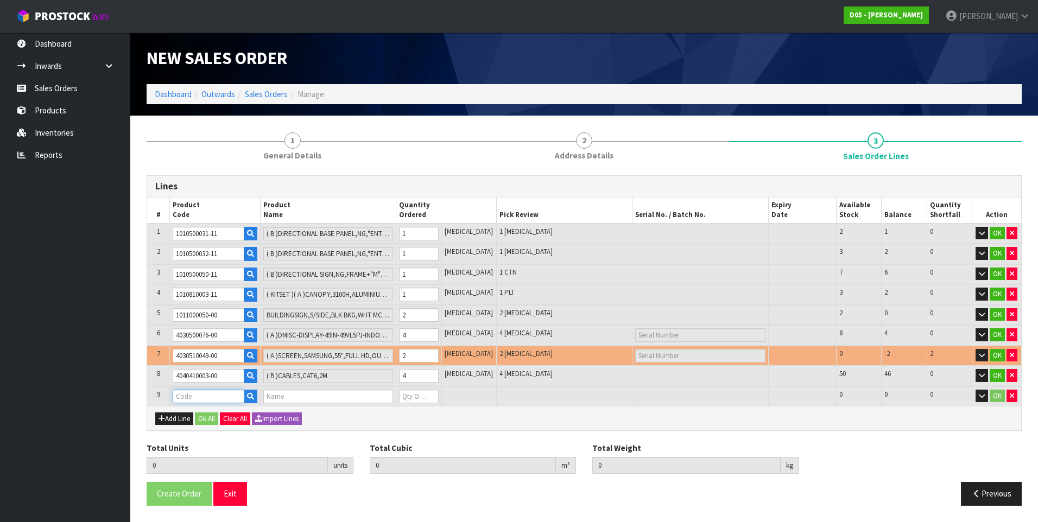
click at [183, 397] on input "text" at bounding box center [209, 397] width 72 height 14
paste input "4040110011-00"
type input "4040110011-00"
type input "16"
type input "6.04383"
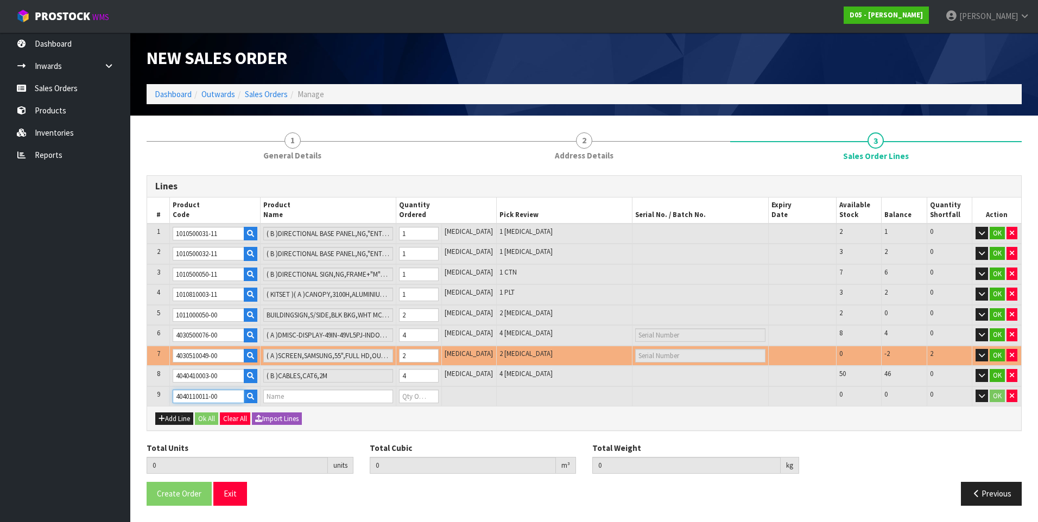
type input "717.2"
type input "( B )CABLES,HDMI CABLE,10M"
type input "0"
type input "4040110011-00"
click at [421, 396] on input "0" at bounding box center [418, 397] width 39 height 14
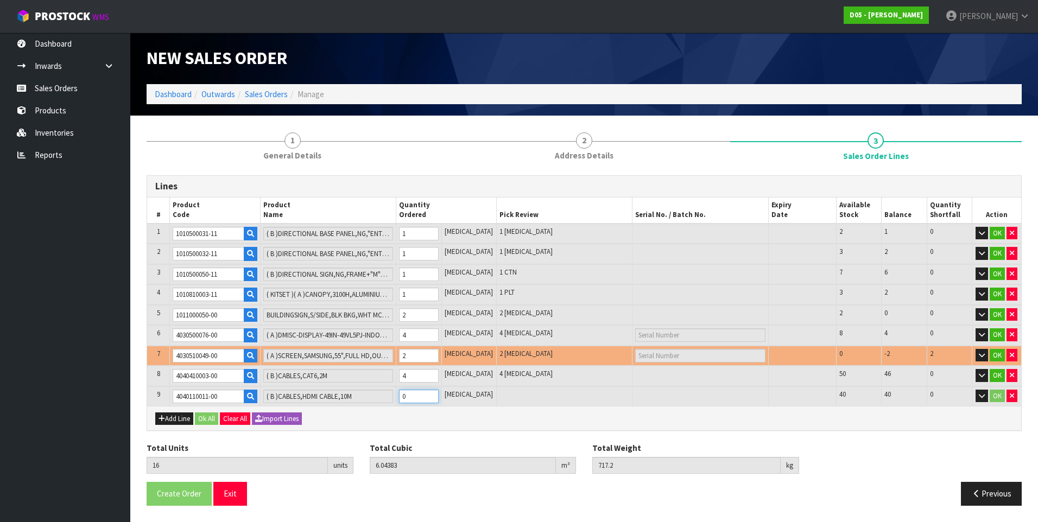
type input "24"
type input "6.068526"
type input "725.2"
type input "8"
click at [172, 415] on button "Add Line" at bounding box center [174, 419] width 38 height 13
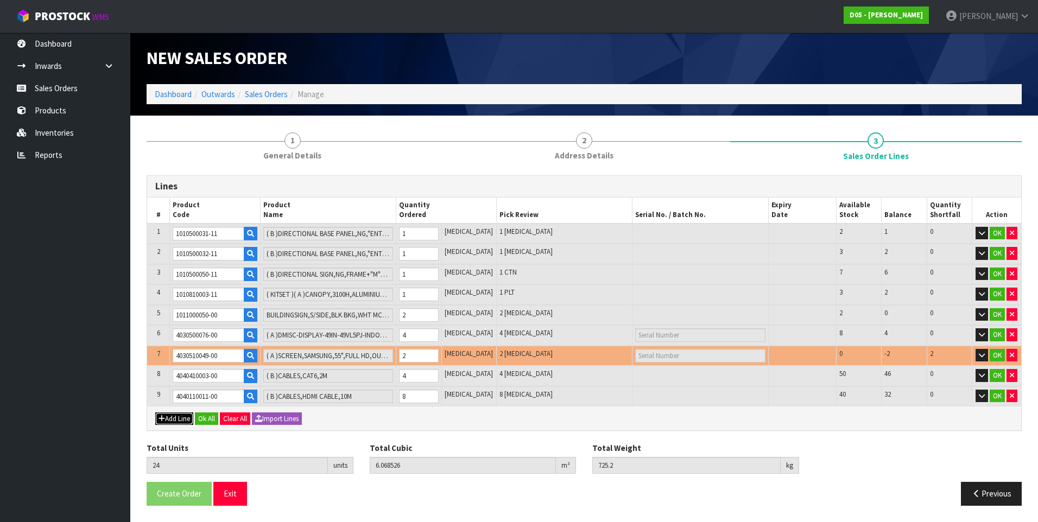
type input "0"
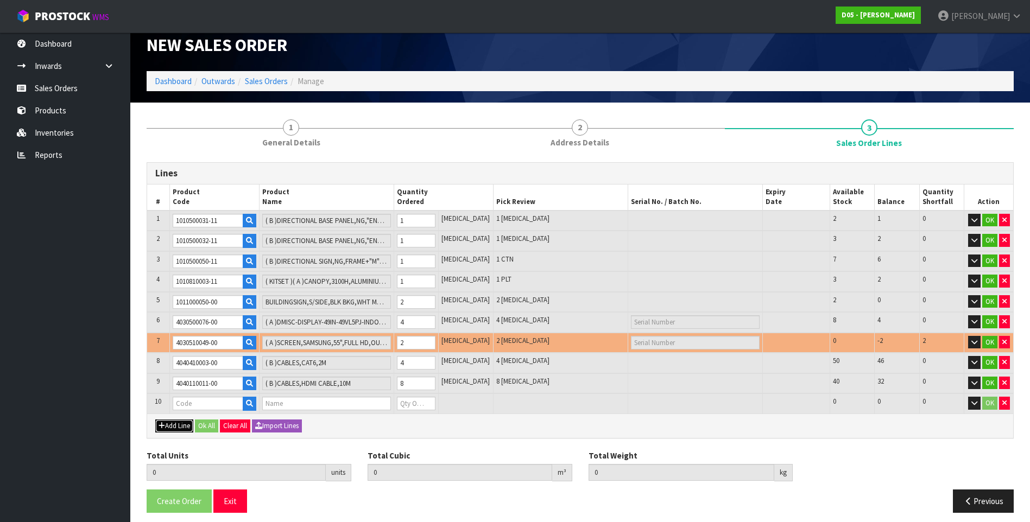
scroll to position [20, 0]
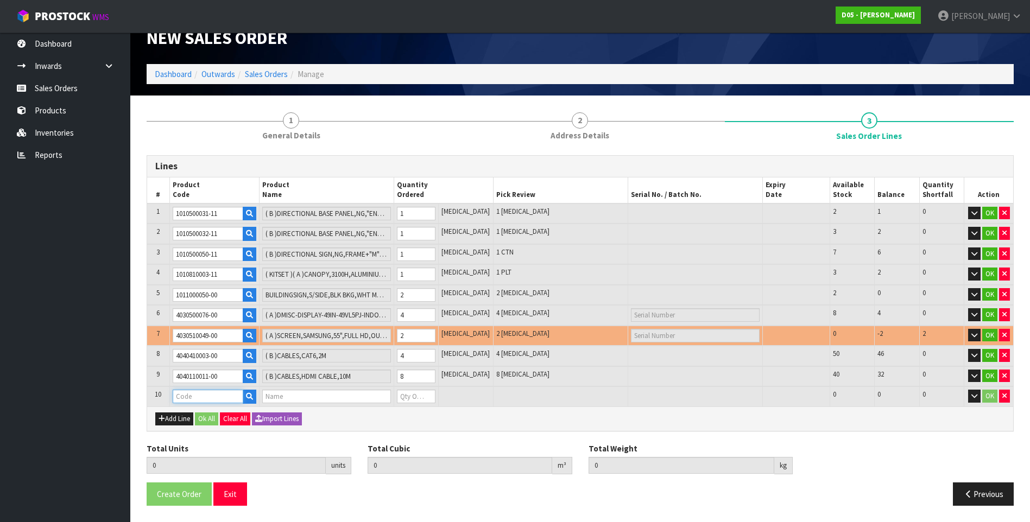
click at [199, 397] on input "text" at bounding box center [208, 397] width 71 height 14
paste input "1020200122-03"
type input "1020200122-03"
type input "24"
type input "6.068526"
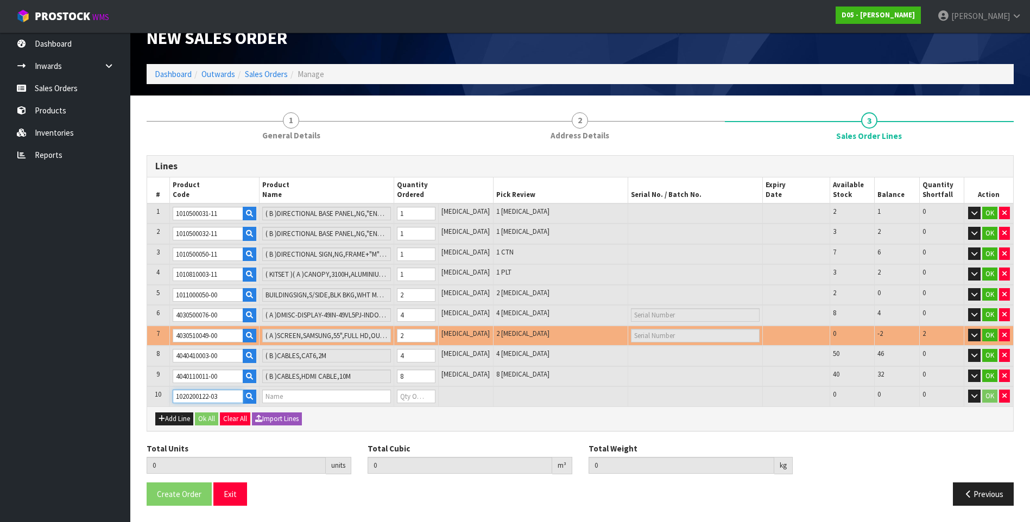
type input "725.2"
type input "( A )ODMB-O4-DOUBLE -COMPLETE-CB-KANBUS"
type input "0"
type input "1020200122-03"
click at [415, 396] on input "0" at bounding box center [416, 397] width 39 height 14
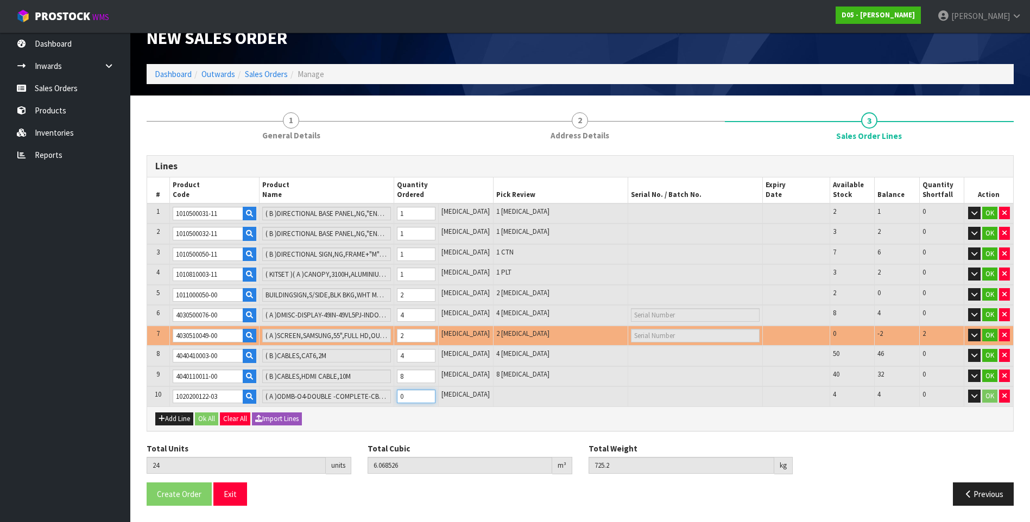
type input "25"
type input "8.128366"
type input "834.2"
type input "1"
click at [184, 418] on button "Add Line" at bounding box center [174, 419] width 38 height 13
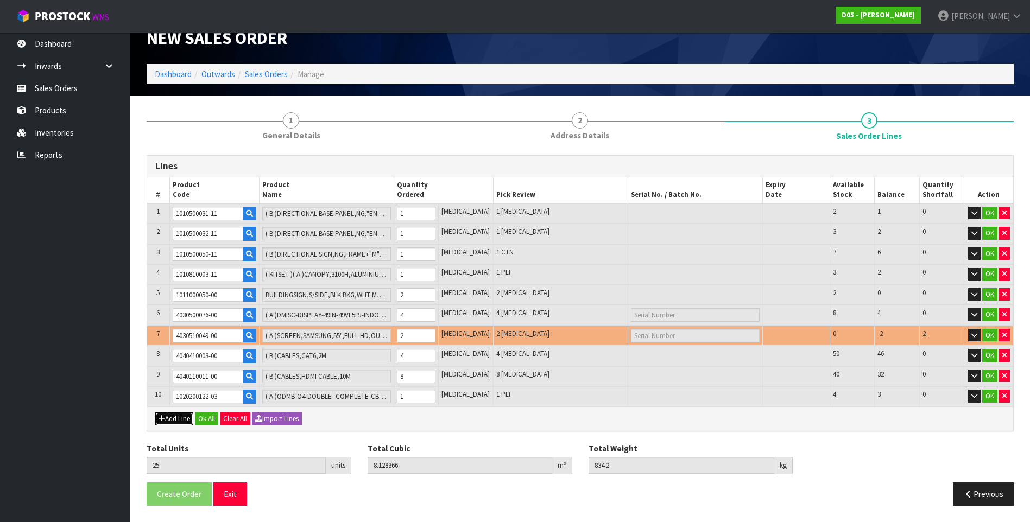
type input "0"
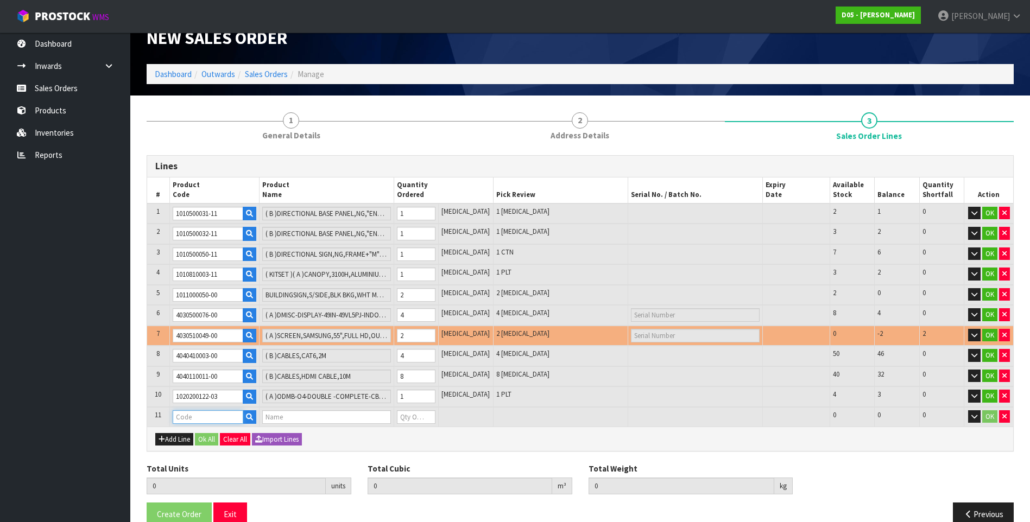
paste input "2030100116-01"
type input "2030100116-01"
type input "25"
type input "8.128366"
type input "834.2"
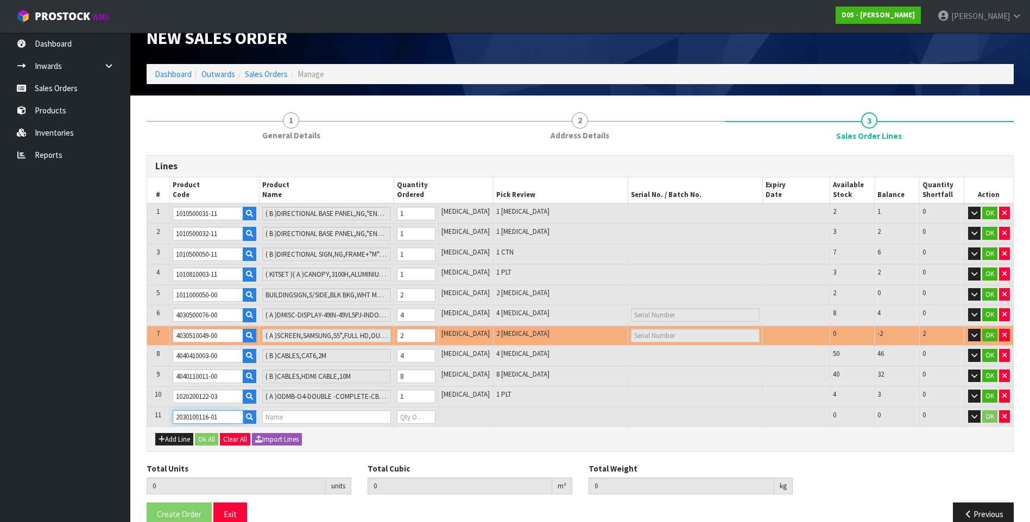
type input "( A )DMISC-OTHER-IDB-FC-MP-SLIM MEDIA PLAYER CABINET 1.2MM STEEL"
type input "0"
type input "2030100116-01"
click at [415, 416] on input "0" at bounding box center [416, 417] width 39 height 14
type input "26"
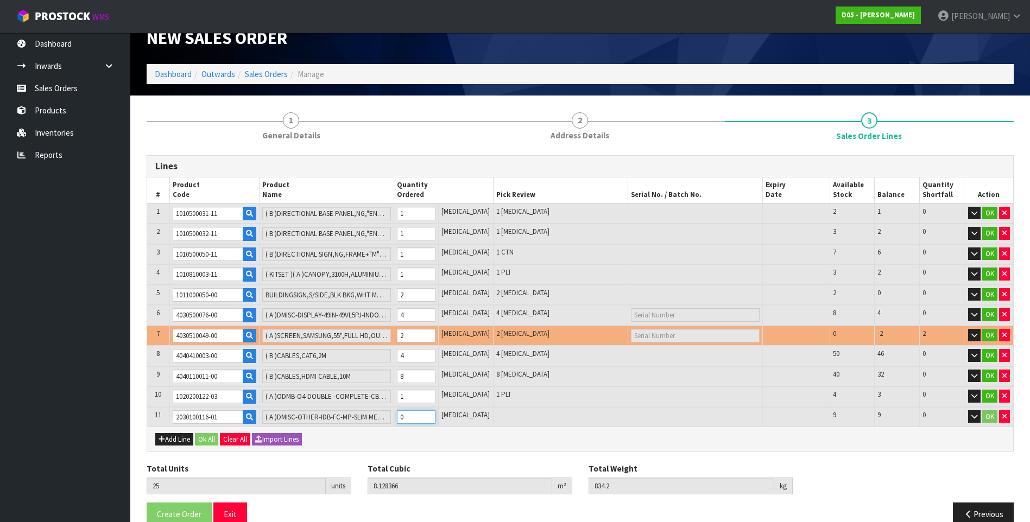
type input "8.286776"
type input "857.2"
type input "1"
click at [179, 436] on button "Add Line" at bounding box center [174, 439] width 38 height 13
type input "0"
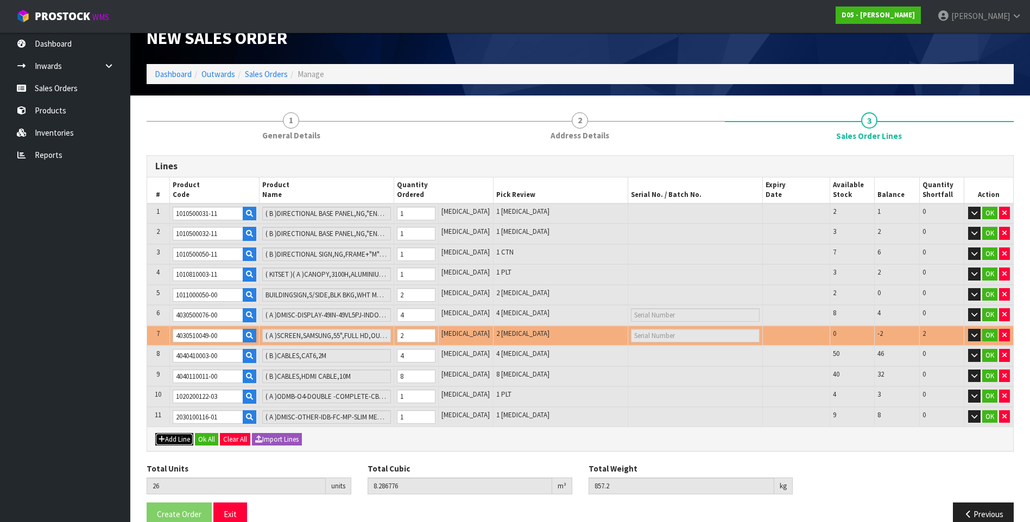
type input "0"
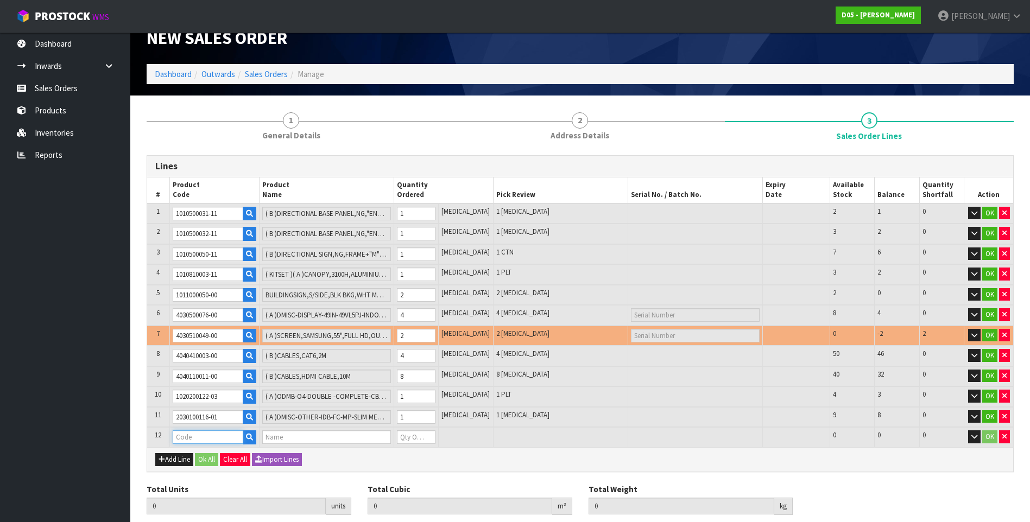
click at [186, 437] on input "text" at bounding box center [208, 437] width 71 height 14
paste input "4040400023-00"
type input "4040400023-00"
type input "26"
type input "8.286776"
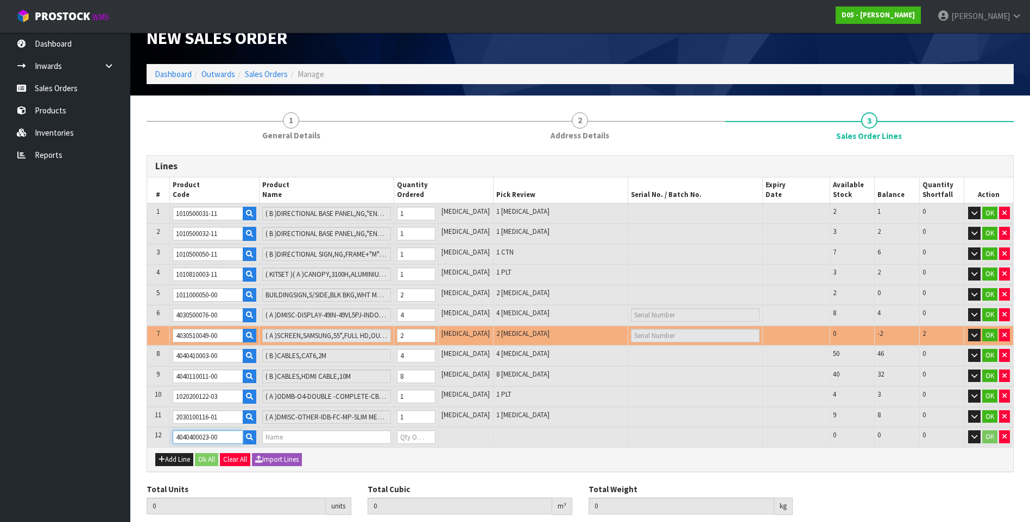
type input "857.2"
type input "( C )OMISC-CABLES-CAT6 10M DATA CABLE BLACK,50178"
type input "0"
type input "4040400023-00"
click at [414, 435] on input "0" at bounding box center [416, 437] width 39 height 14
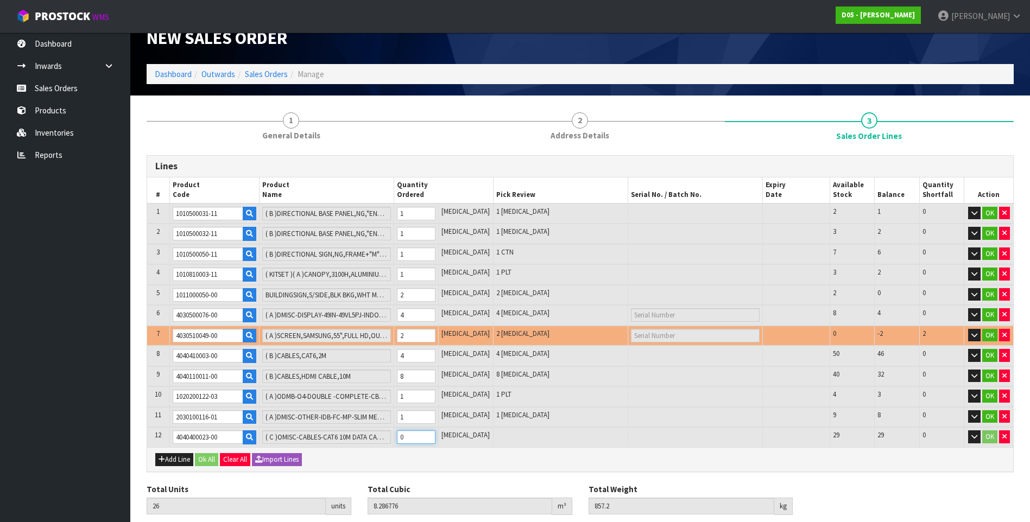
type input "30"
type input "8.289128"
type input "858.8"
type input "4"
click at [178, 457] on button "Add Line" at bounding box center [174, 459] width 38 height 13
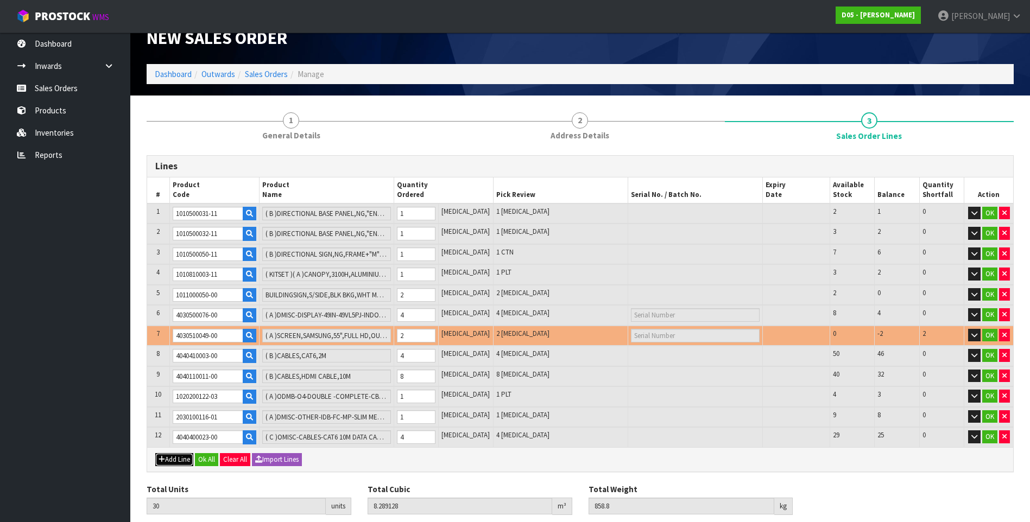
type input "0"
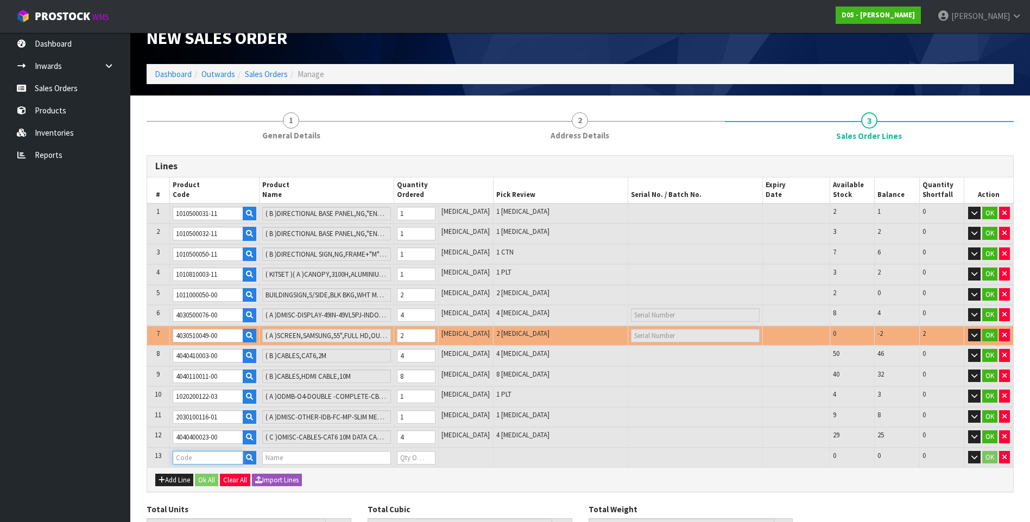
click at [196, 454] on input "text" at bounding box center [208, 458] width 71 height 14
paste input "4040200063-00"
type input "4040200063-00"
type input "30"
type input "8.289128"
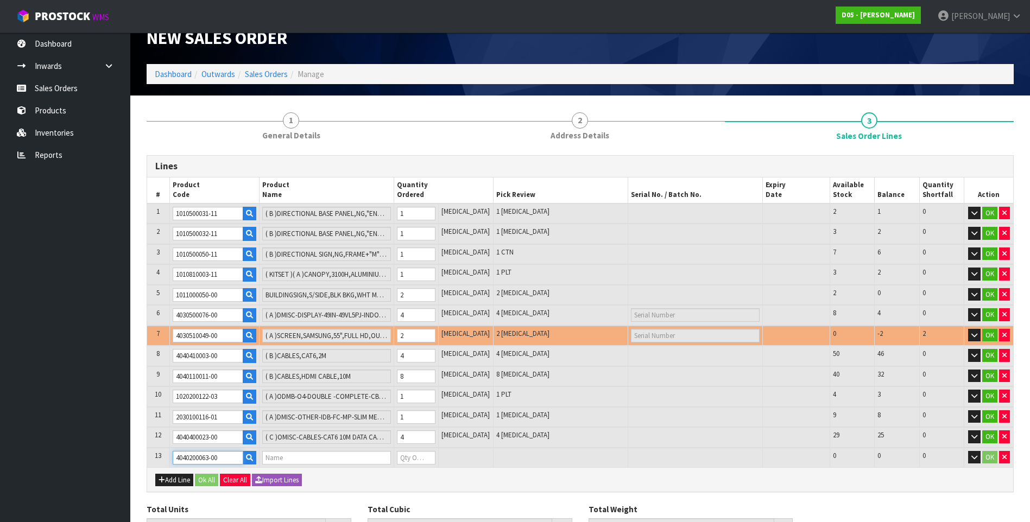
type input "858.8"
type input "( C )DMISC-OTHER-POWERBOARD-6 OUTLET-FC MP CABINET-2400W BLACK"
type input "0"
type input "4040200063-00"
click at [413, 459] on input "0" at bounding box center [416, 458] width 39 height 14
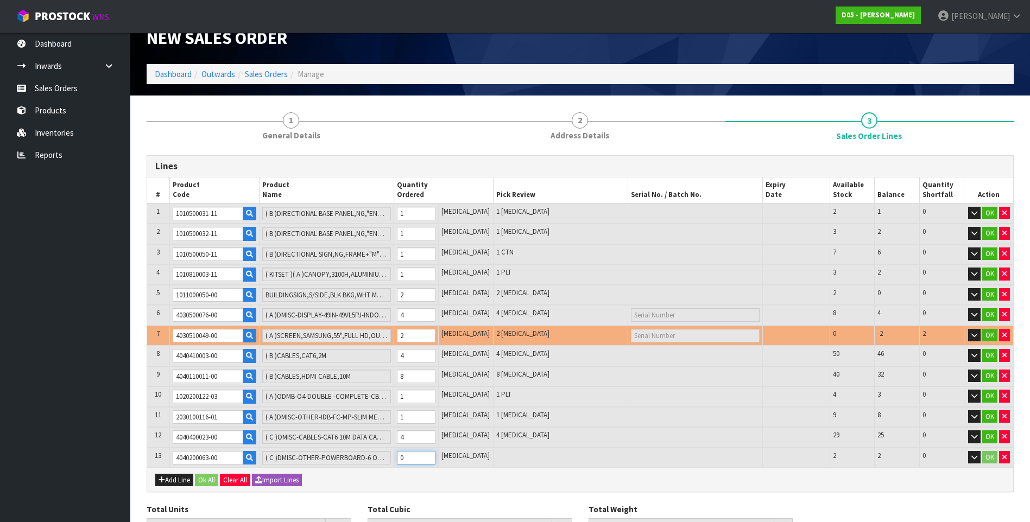
type input "31"
type input "8.290208"
type input "859.2"
type input "1"
click at [183, 476] on button "Add Line" at bounding box center [174, 480] width 38 height 13
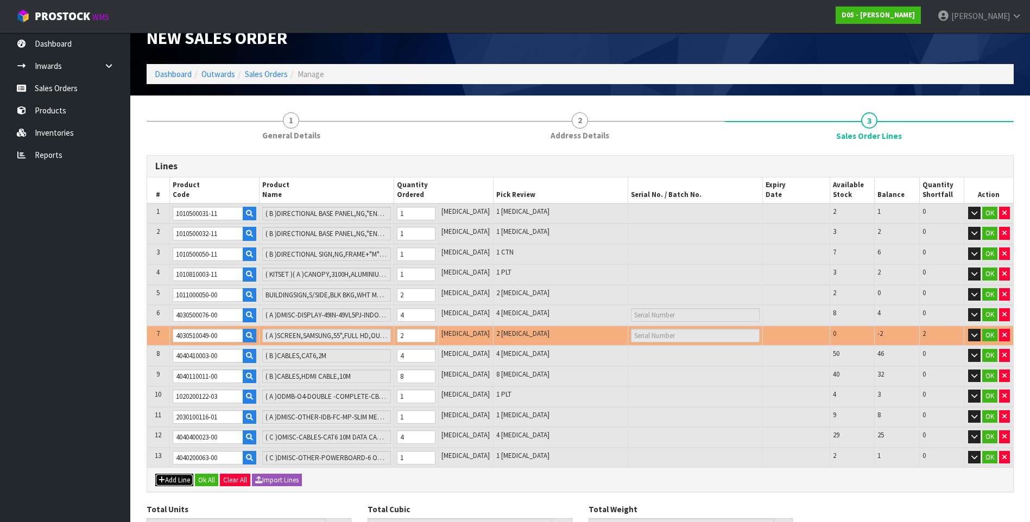
type input "0"
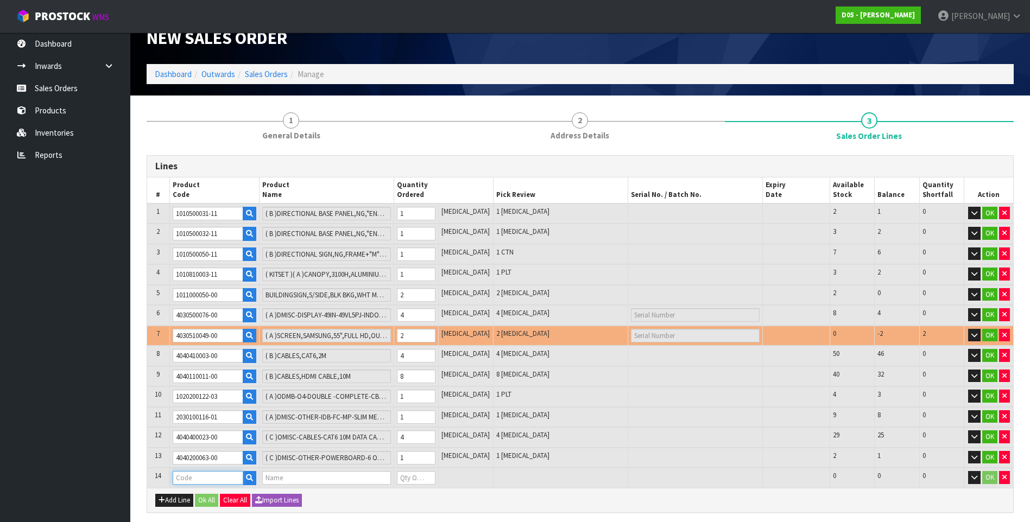
click at [192, 475] on input "text" at bounding box center [208, 478] width 71 height 14
paste input "1010200005-12"
click at [416, 474] on input "0" at bounding box center [416, 478] width 39 height 14
click at [173, 499] on button "Add Line" at bounding box center [174, 500] width 38 height 13
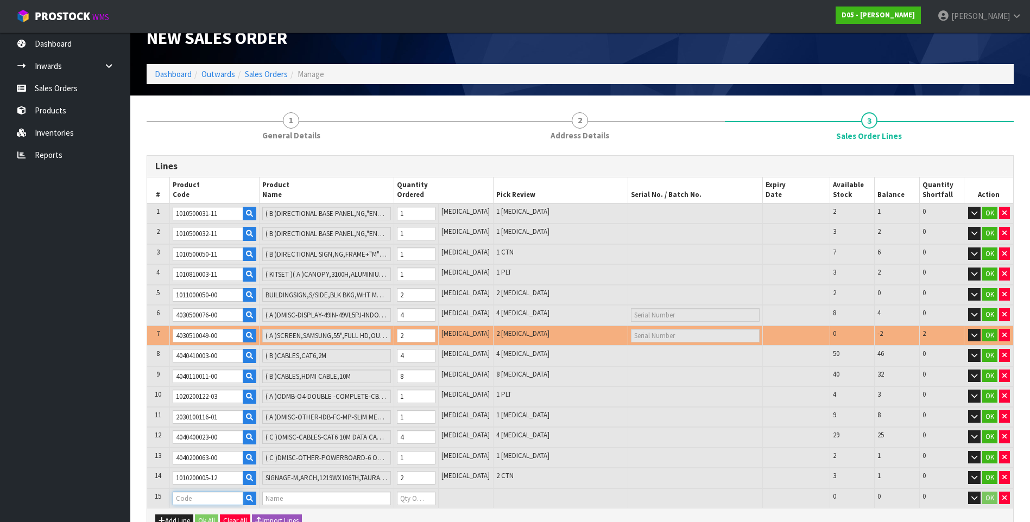
click at [194, 498] on input "text" at bounding box center [208, 499] width 71 height 14
paste input "1031100017-05"
click at [419, 500] on input "0" at bounding box center [416, 499] width 39 height 14
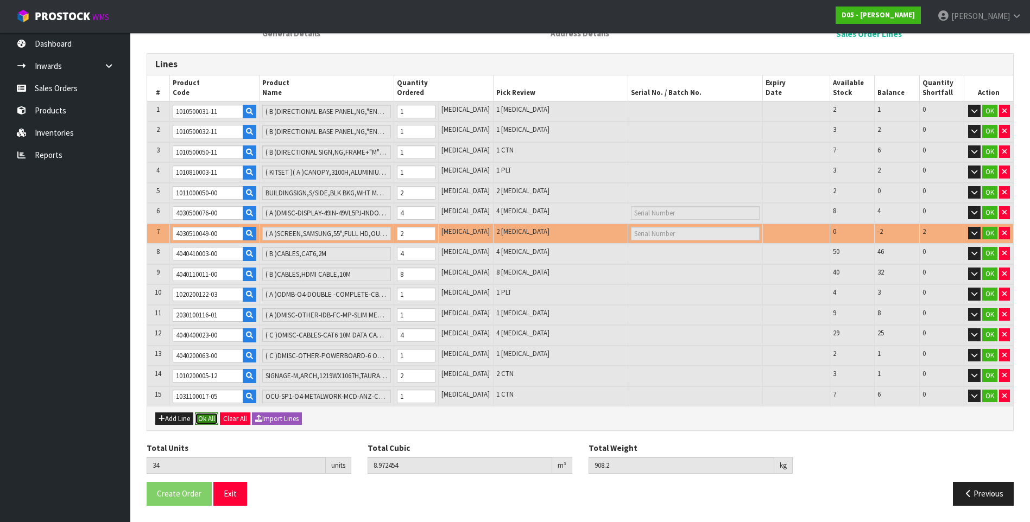
click at [204, 421] on button "Ok All" at bounding box center [206, 419] width 23 height 13
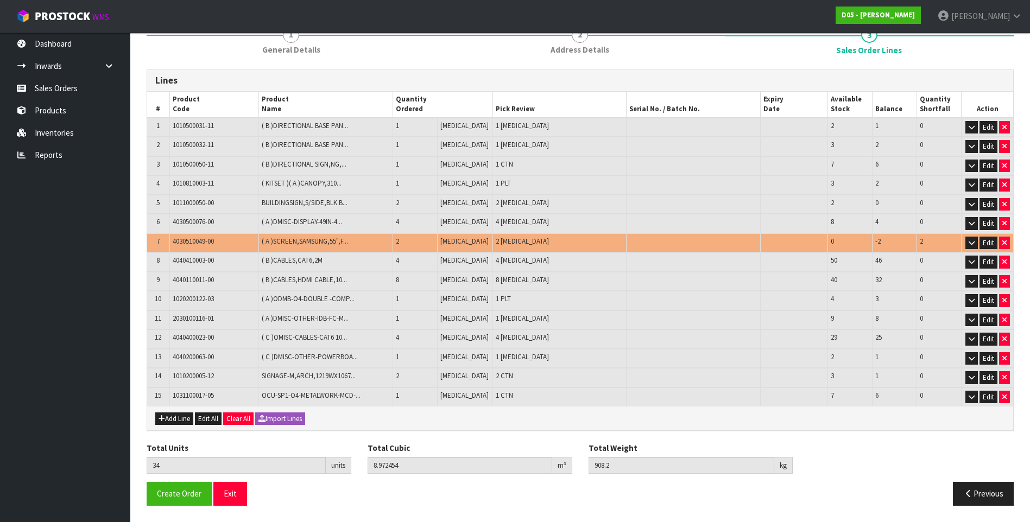
scroll to position [106, 0]
click at [180, 496] on span "Create Order" at bounding box center [179, 494] width 45 height 10
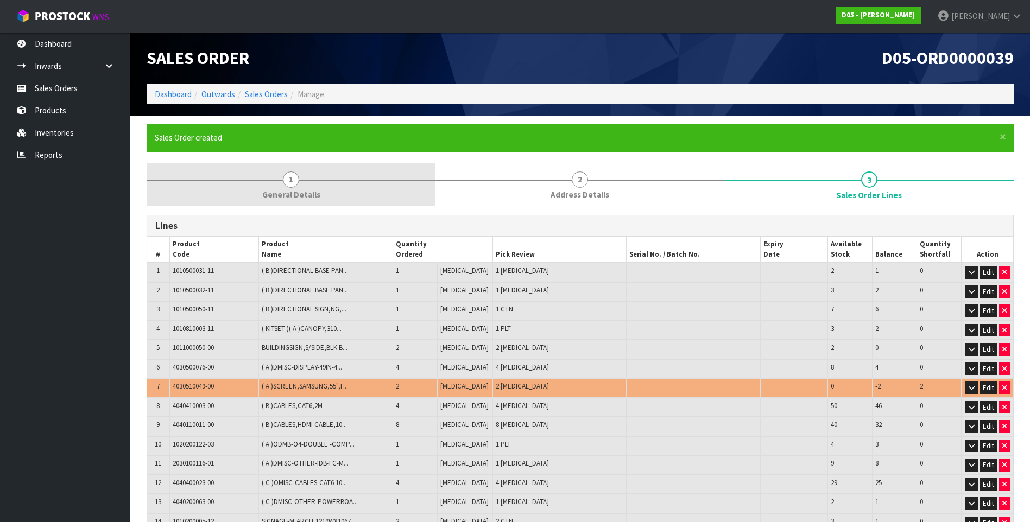
click at [293, 180] on span "1" at bounding box center [291, 180] width 16 height 16
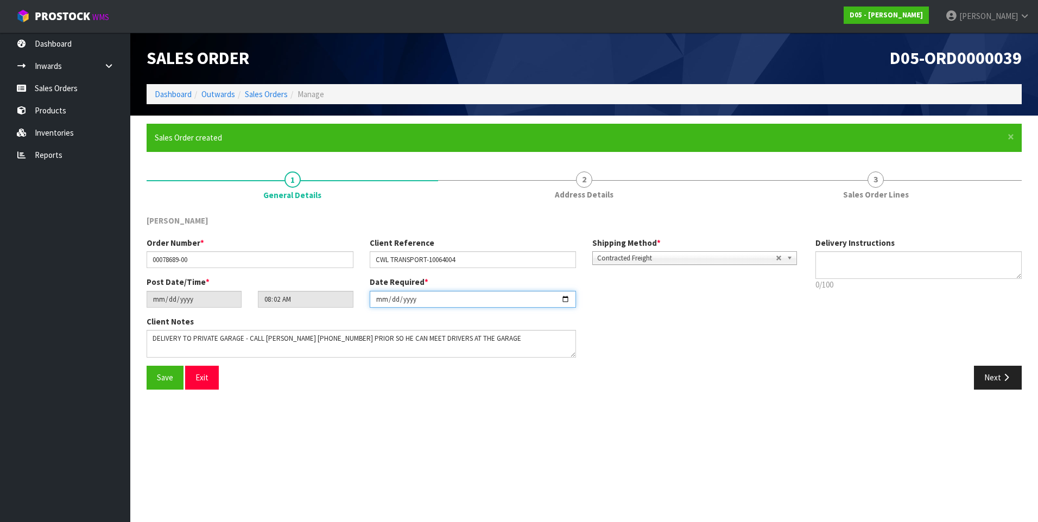
click at [566, 301] on input "[DATE]" at bounding box center [473, 299] width 207 height 17
click at [170, 379] on span "Save" at bounding box center [165, 377] width 16 height 10
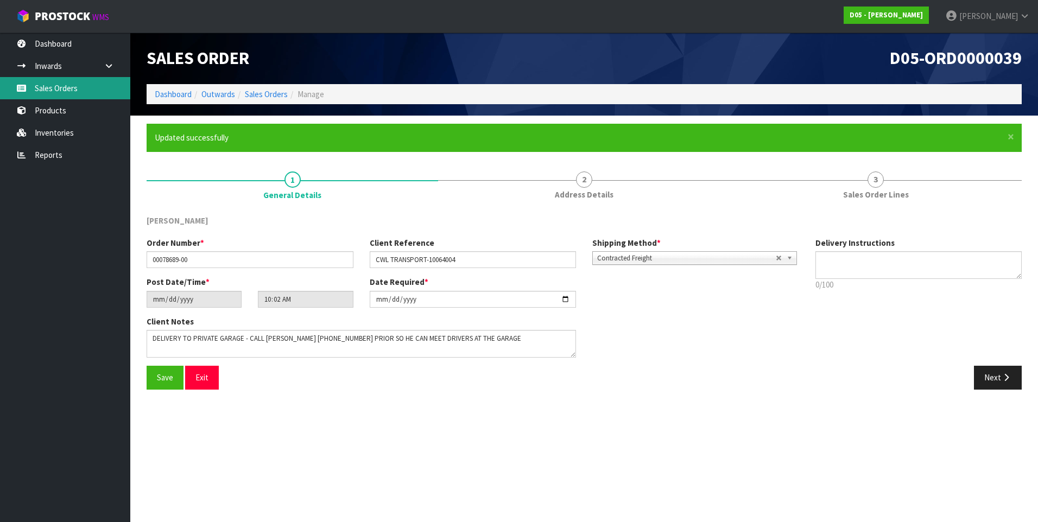
click at [47, 86] on link "Sales Orders" at bounding box center [65, 88] width 130 height 22
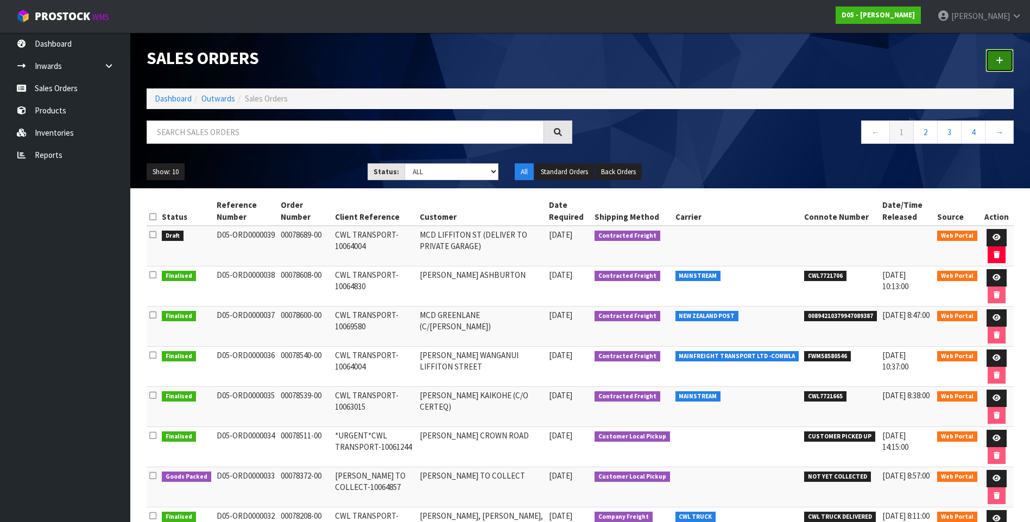
click at [1004, 62] on link at bounding box center [999, 60] width 28 height 23
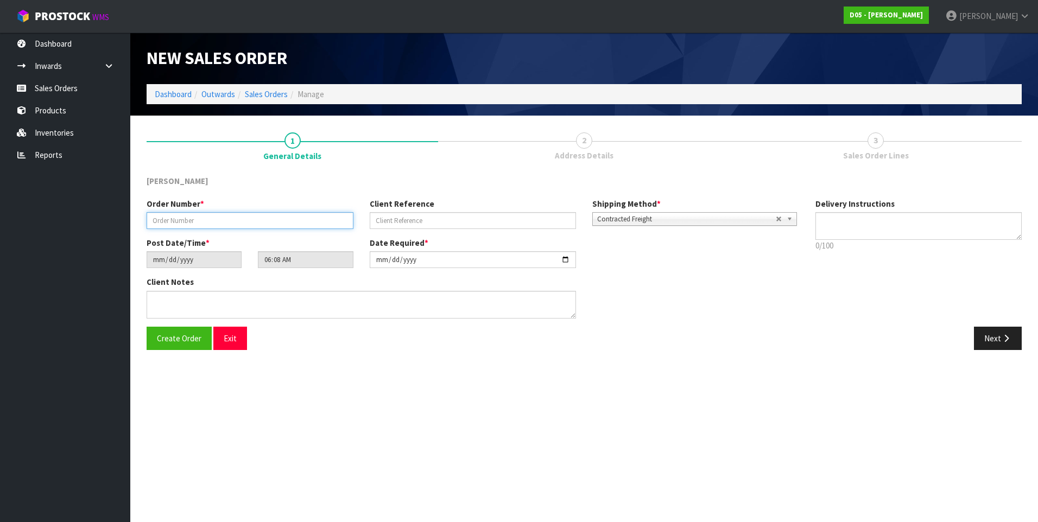
click at [166, 220] on input "text" at bounding box center [250, 220] width 207 height 17
paste input "00078812-00"
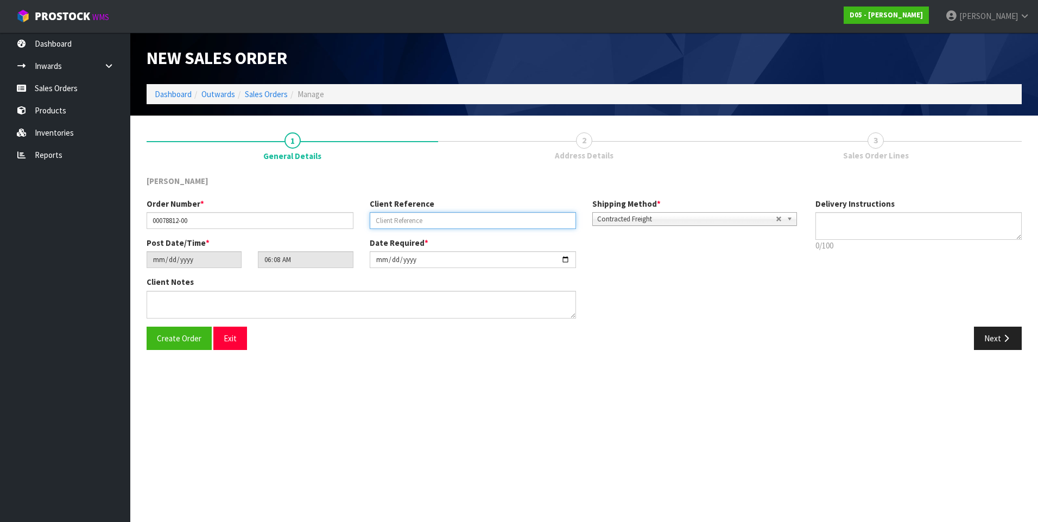
click at [391, 222] on input "text" at bounding box center [473, 220] width 207 height 17
paste input "10064004 - CWL TRANSPORT"
click at [567, 258] on input "[DATE]" at bounding box center [473, 259] width 207 height 17
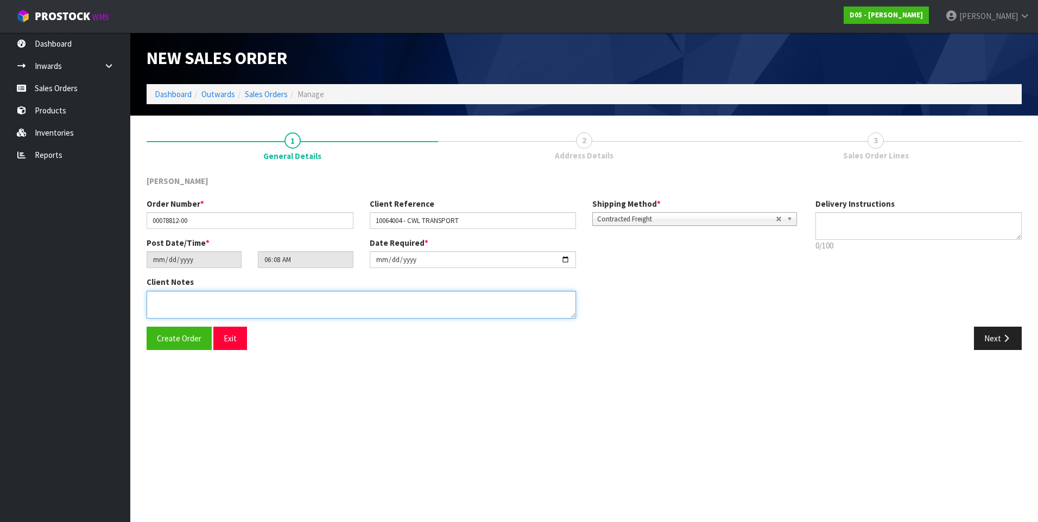
click at [168, 296] on textarea at bounding box center [361, 305] width 429 height 28
paste textarea "REMAINING STOCK DUE IN ON LCL TCNU7240441 (40HC) ETA 13/9. PLEASE RECEIVE PICK …"
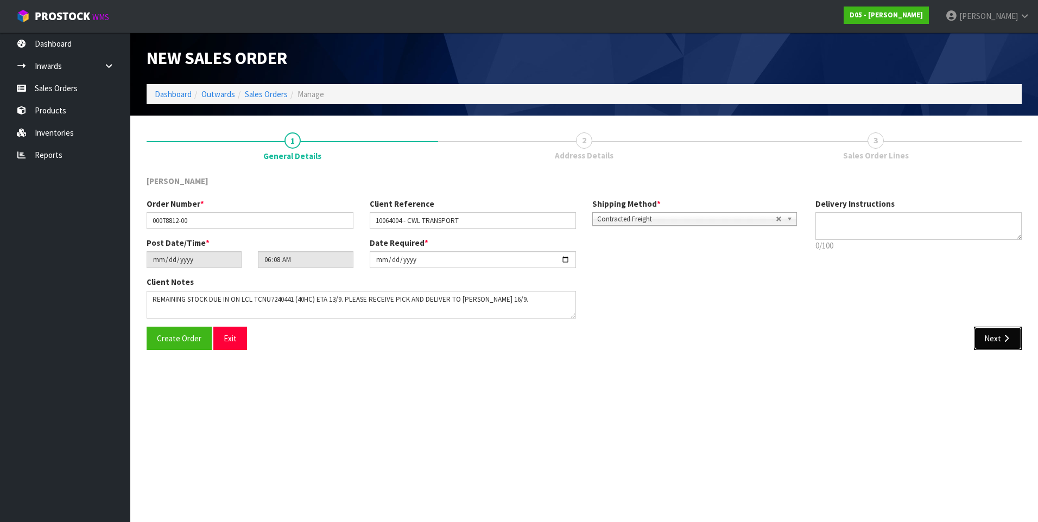
click at [988, 338] on button "Next" at bounding box center [998, 338] width 48 height 23
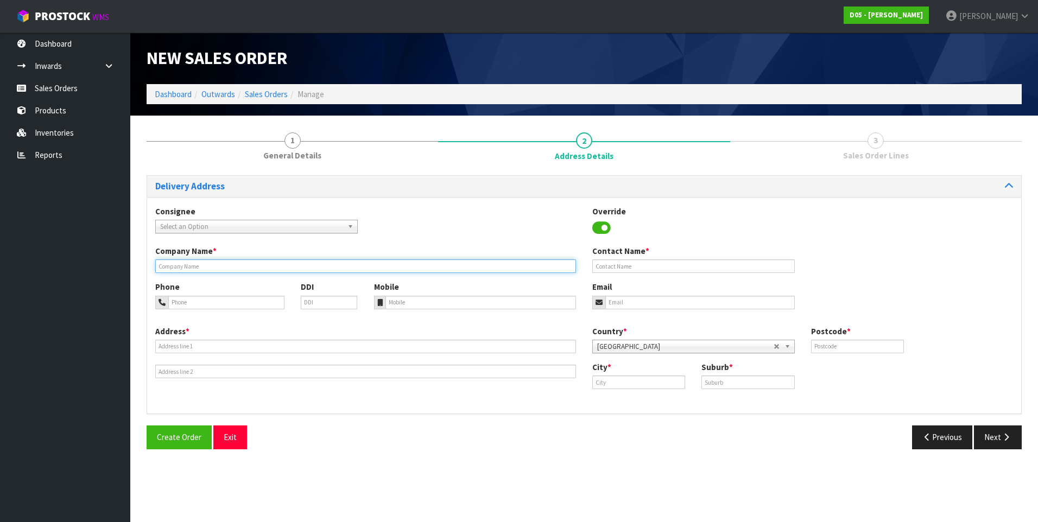
click at [173, 268] on input "text" at bounding box center [365, 266] width 421 height 14
paste input "[PERSON_NAME]"
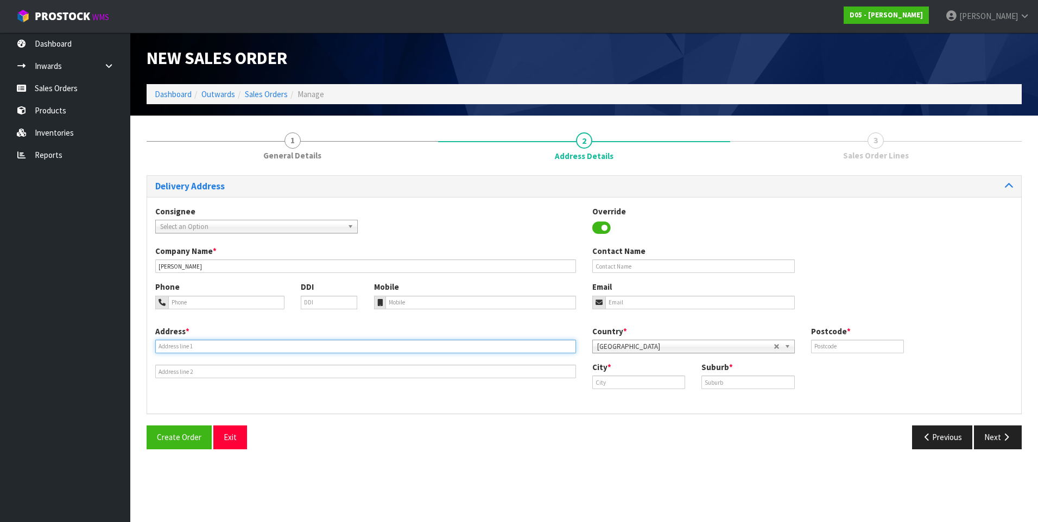
click at [163, 344] on input "text" at bounding box center [365, 347] width 421 height 14
paste input "UNIT D, [STREET_ADDRESS]"
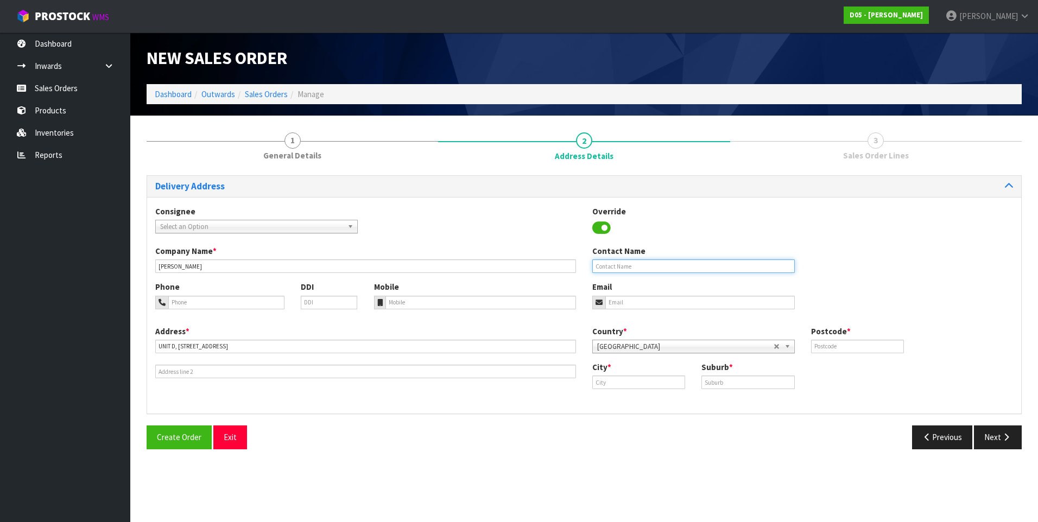
click at [613, 264] on input "text" at bounding box center [693, 266] width 202 height 14
paste input "[PERSON_NAME]"
click at [183, 306] on input "tel" at bounding box center [226, 303] width 116 height 14
paste input "[PHONE_NUMBER]"
click at [606, 385] on input "text" at bounding box center [638, 383] width 93 height 14
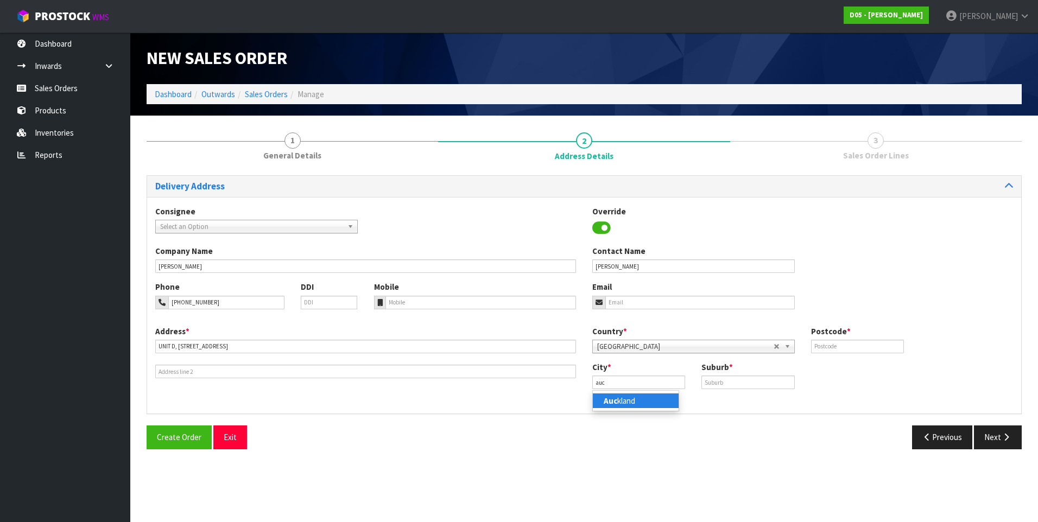
click at [643, 403] on link "Auc kland" at bounding box center [636, 401] width 86 height 15
click at [718, 385] on input "text" at bounding box center [747, 383] width 93 height 14
click at [828, 345] on input "text" at bounding box center [857, 347] width 93 height 14
click at [1000, 433] on button "Next" at bounding box center [998, 437] width 48 height 23
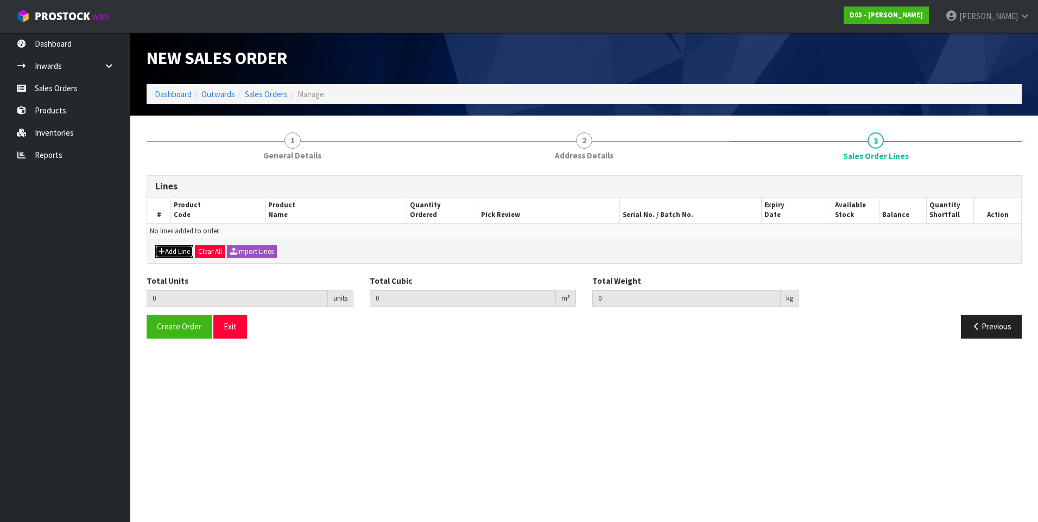
click at [180, 249] on button "Add Line" at bounding box center [174, 251] width 38 height 13
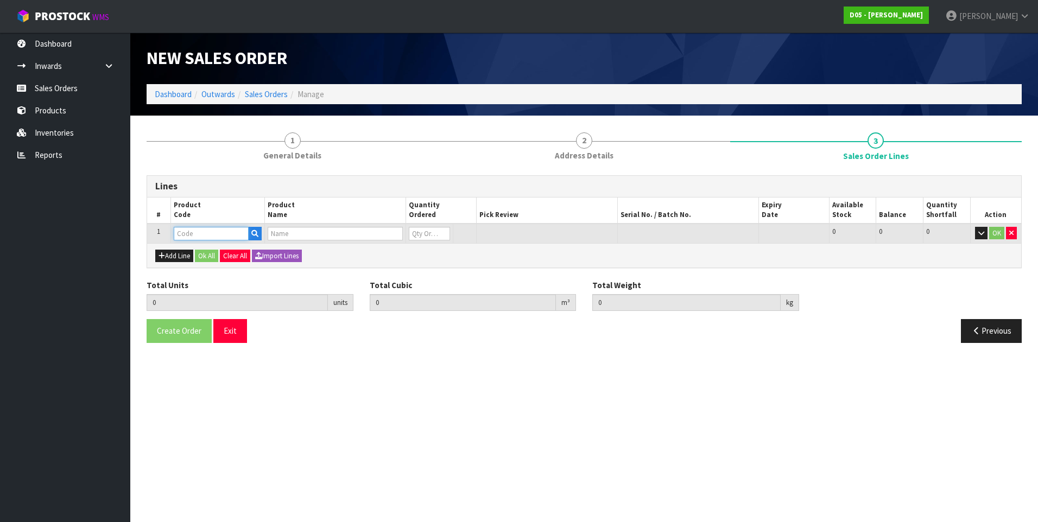
click at [195, 232] on input "text" at bounding box center [211, 234] width 75 height 14
paste input "1010100018-02"
click at [422, 233] on input "0" at bounding box center [418, 234] width 39 height 14
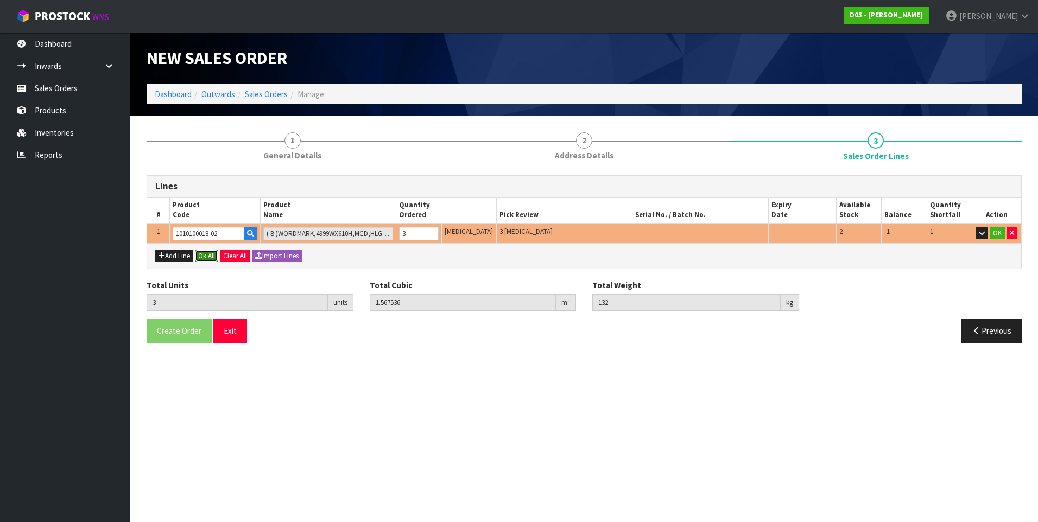
click at [205, 254] on button "Ok All" at bounding box center [206, 256] width 23 height 13
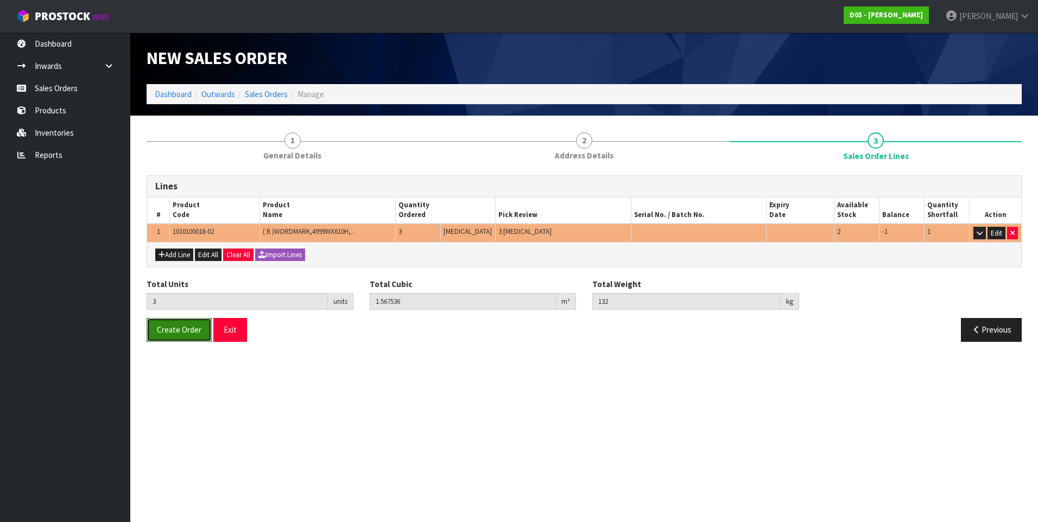
click at [182, 332] on span "Create Order" at bounding box center [179, 330] width 45 height 10
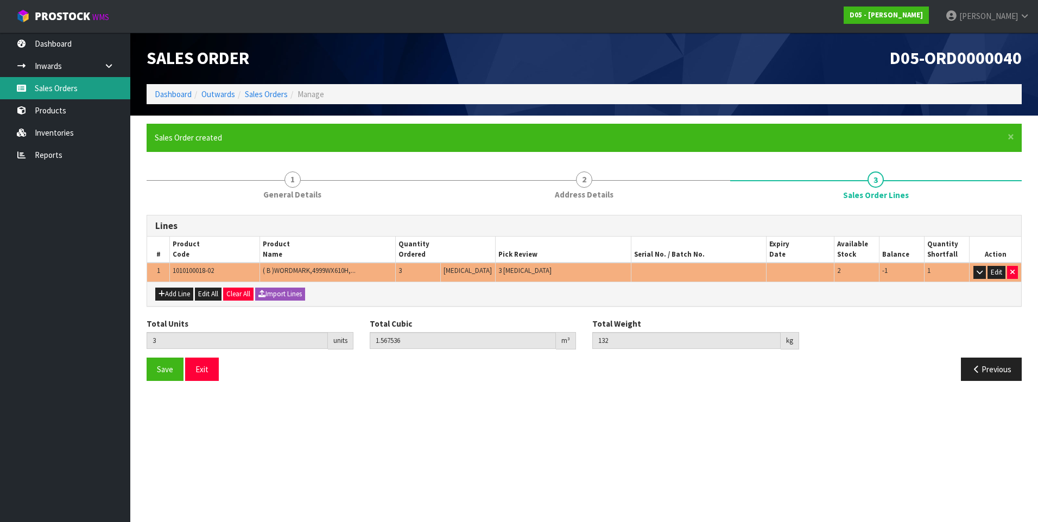
click at [51, 90] on link "Sales Orders" at bounding box center [65, 88] width 130 height 22
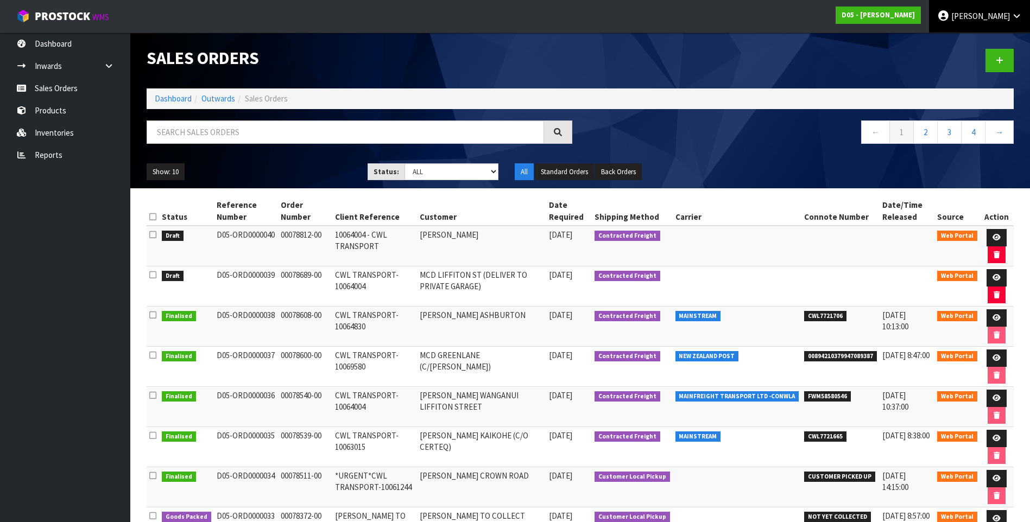
click at [972, 20] on span "[PERSON_NAME]" at bounding box center [980, 16] width 59 height 10
click at [974, 43] on link "Logout" at bounding box center [986, 43] width 86 height 15
